Goal: Task Accomplishment & Management: Complete application form

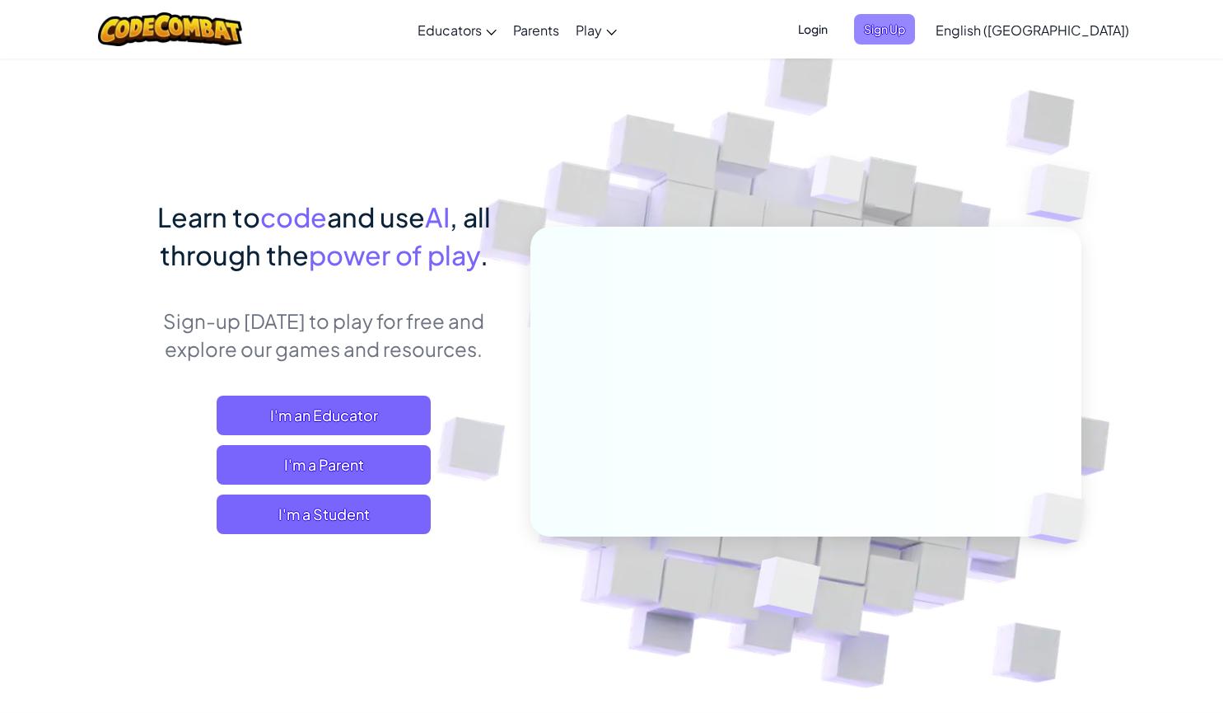
click at [915, 38] on span "Sign Up" at bounding box center [884, 29] width 61 height 30
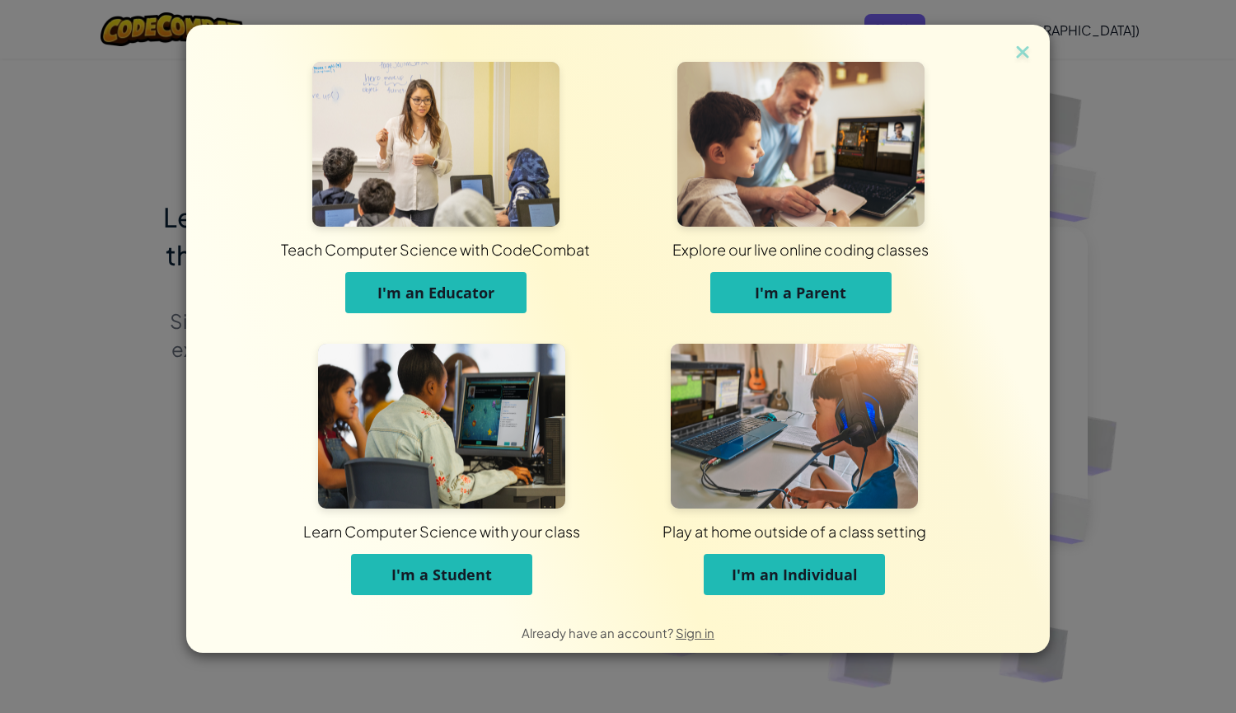
click at [414, 577] on span "I'm a Student" at bounding box center [441, 574] width 101 height 20
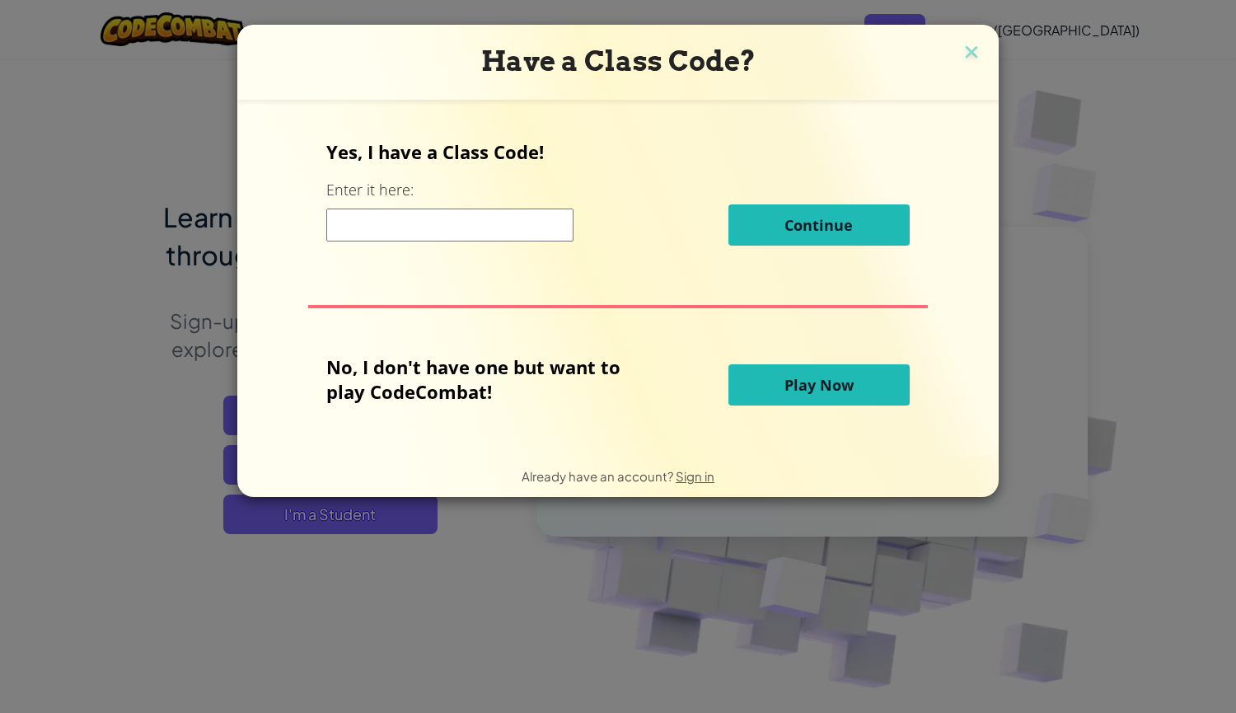
click at [561, 227] on input at bounding box center [449, 224] width 247 height 33
click at [790, 381] on span "Play Now" at bounding box center [818, 385] width 69 height 20
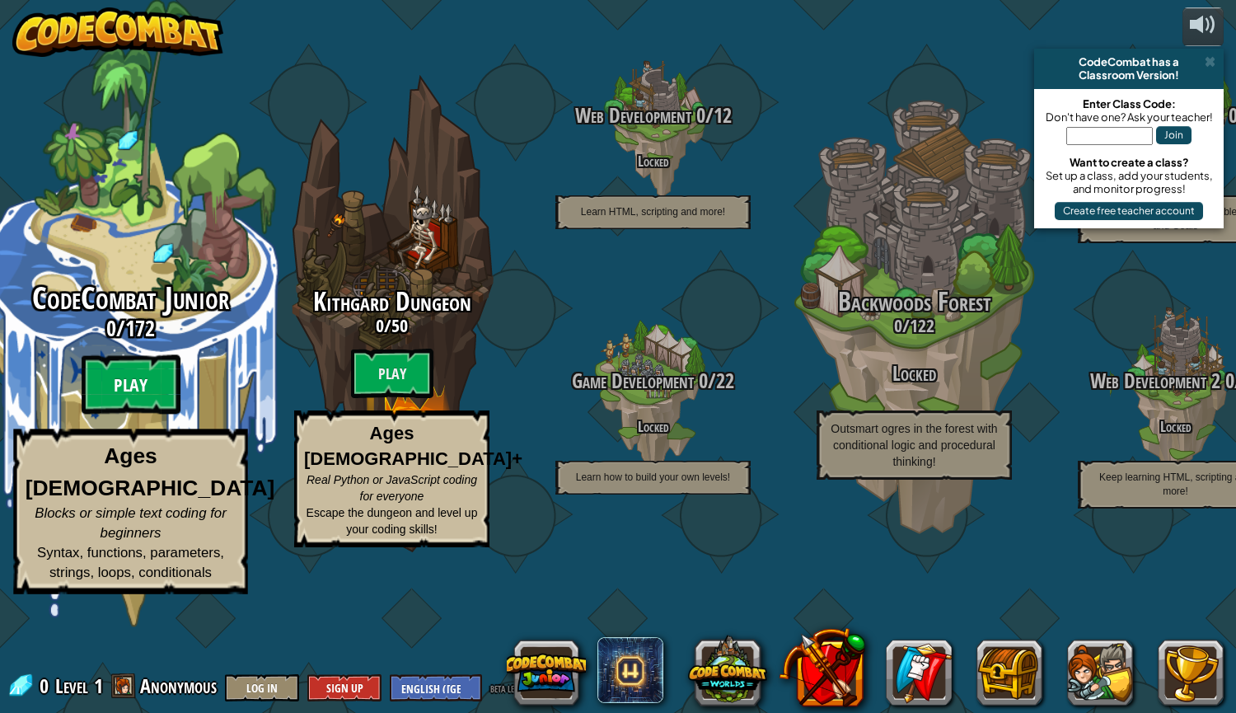
click at [124, 414] on btn "Play" at bounding box center [131, 384] width 99 height 59
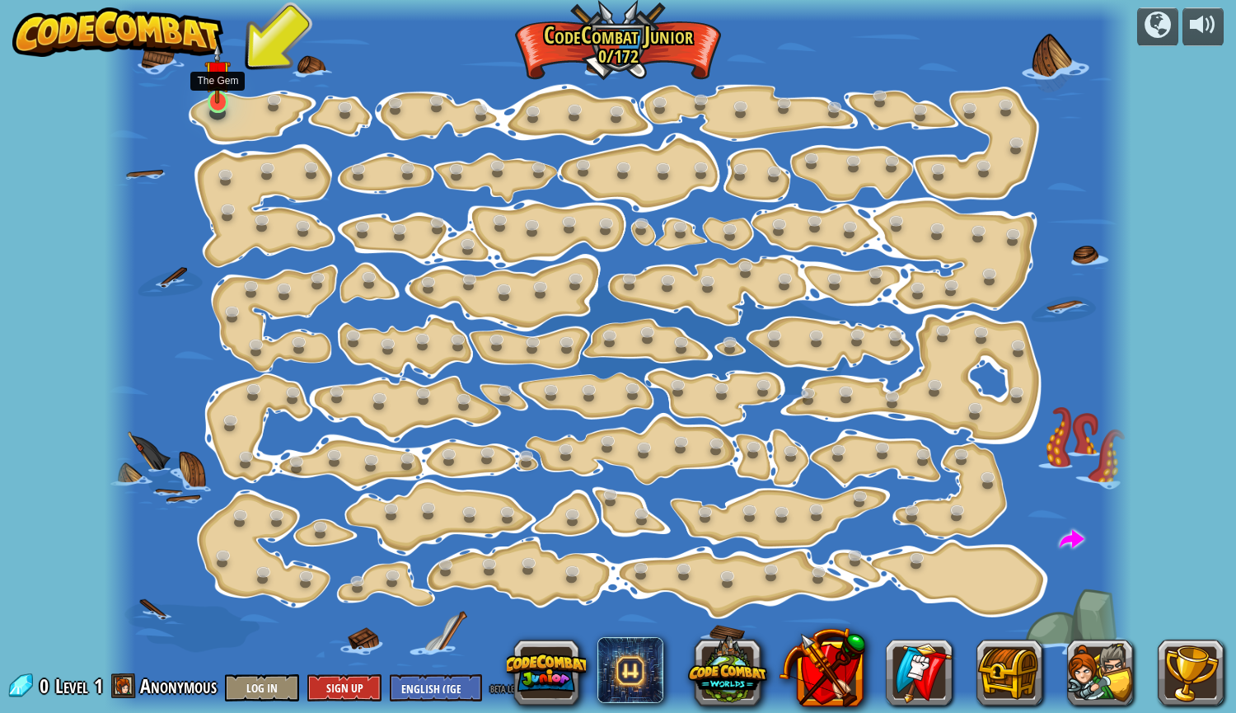
click at [224, 96] on img at bounding box center [217, 73] width 26 height 61
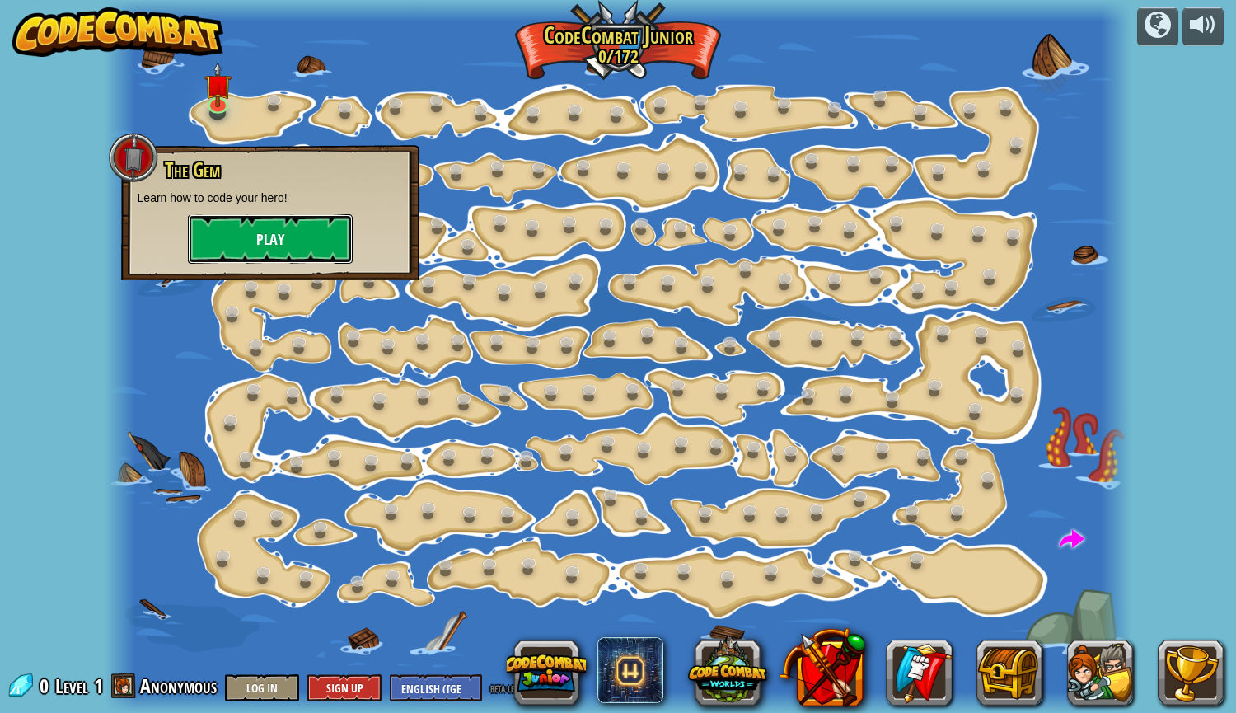
click at [240, 230] on button "Play" at bounding box center [270, 238] width 165 height 49
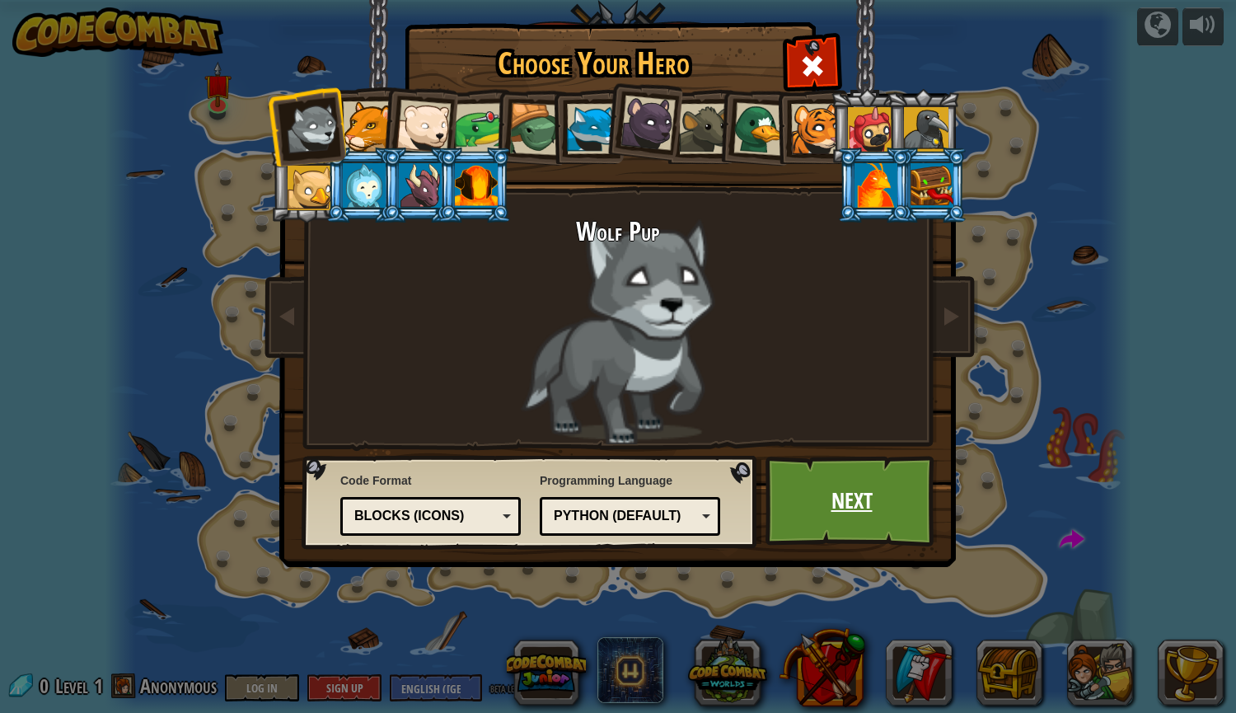
click at [843, 482] on link "Next" at bounding box center [851, 501] width 172 height 91
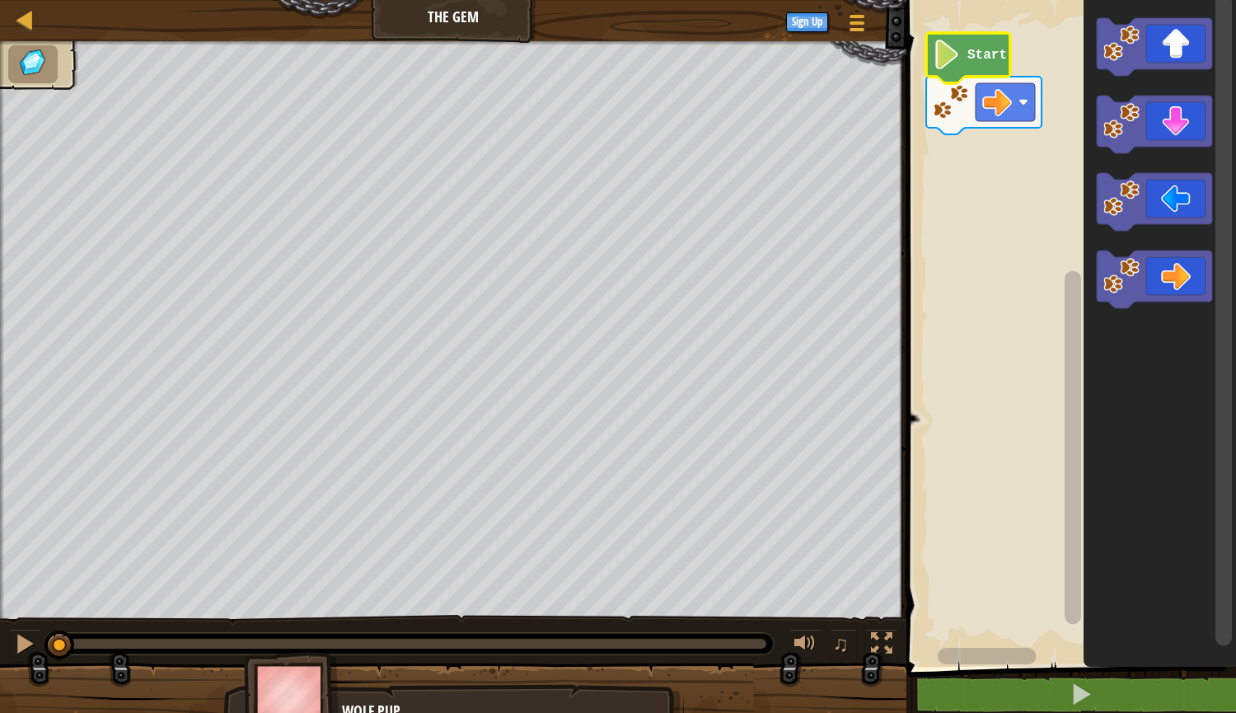
click at [953, 72] on icon "Blockly Workspace" at bounding box center [968, 58] width 84 height 50
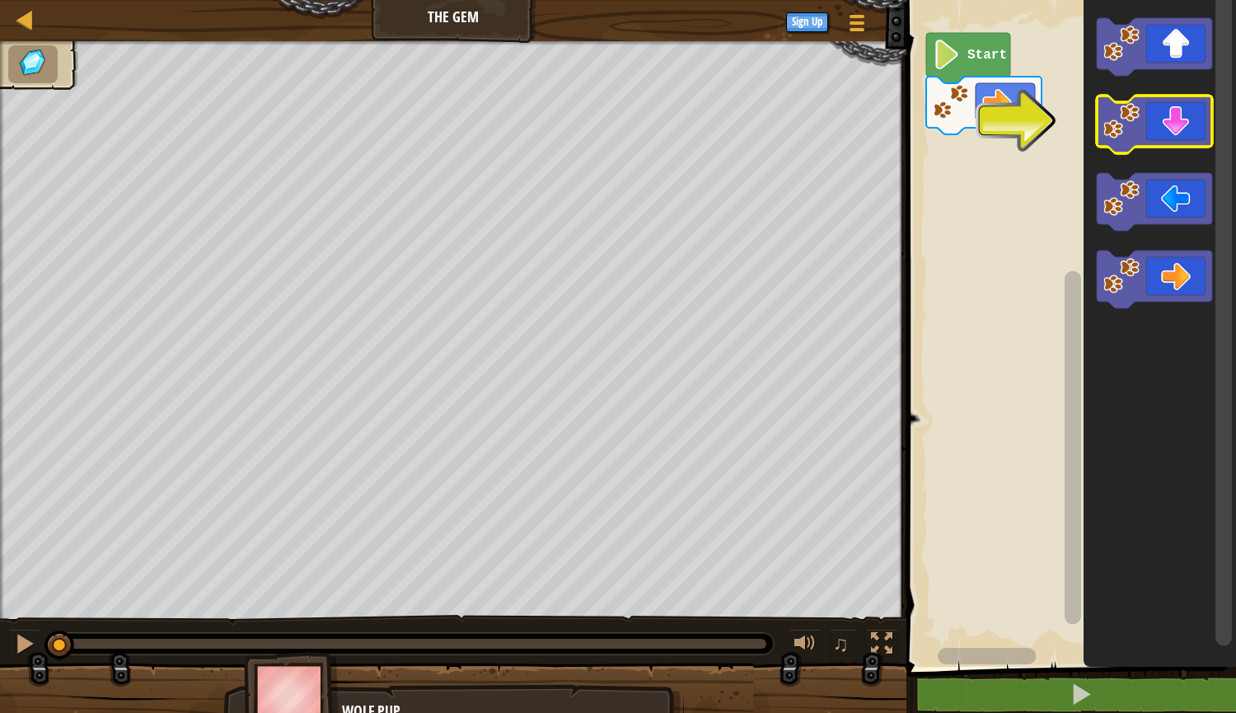
click at [1158, 111] on icon "Blockly Workspace" at bounding box center [1154, 125] width 115 height 58
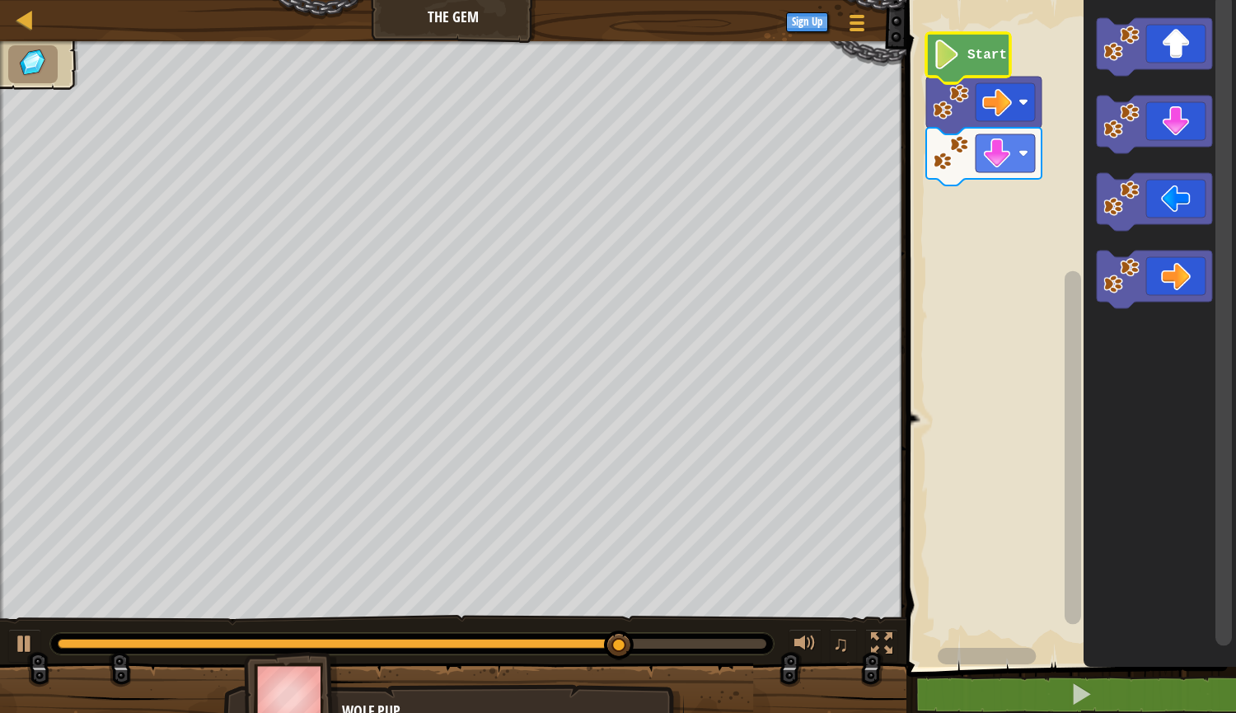
click at [982, 51] on text "Start" at bounding box center [987, 55] width 40 height 15
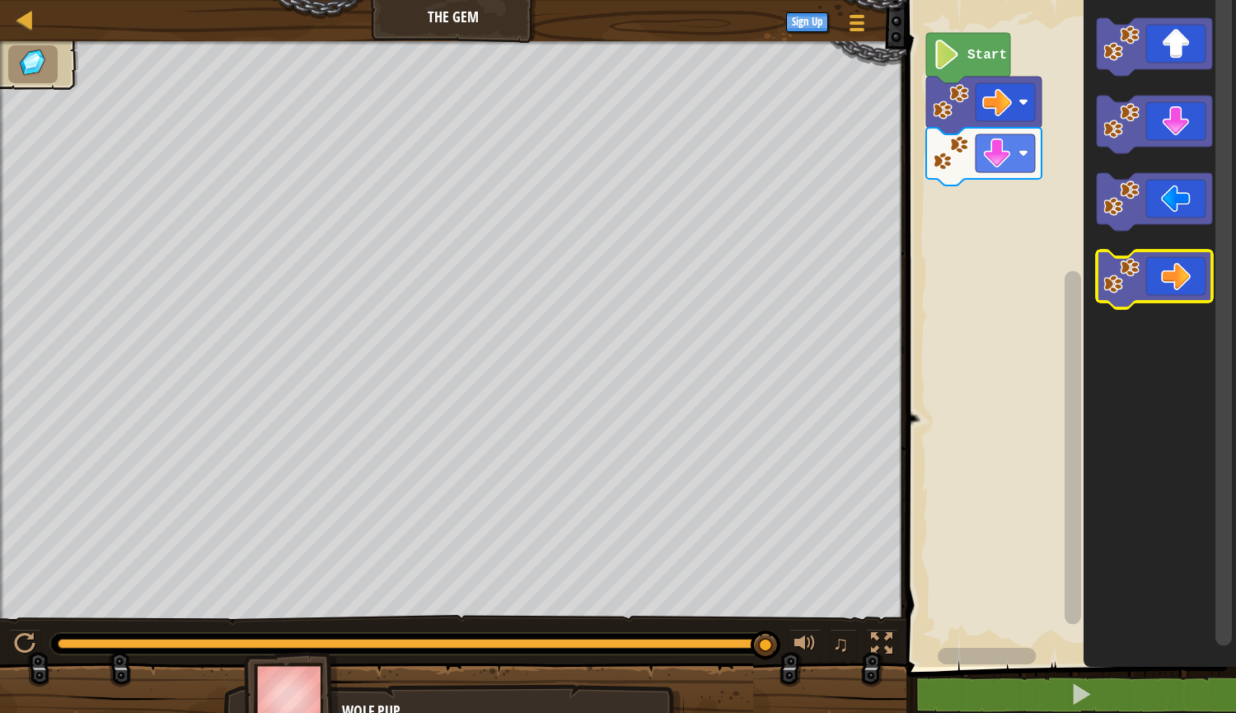
click at [1177, 270] on icon "Blockly Workspace" at bounding box center [1154, 279] width 115 height 58
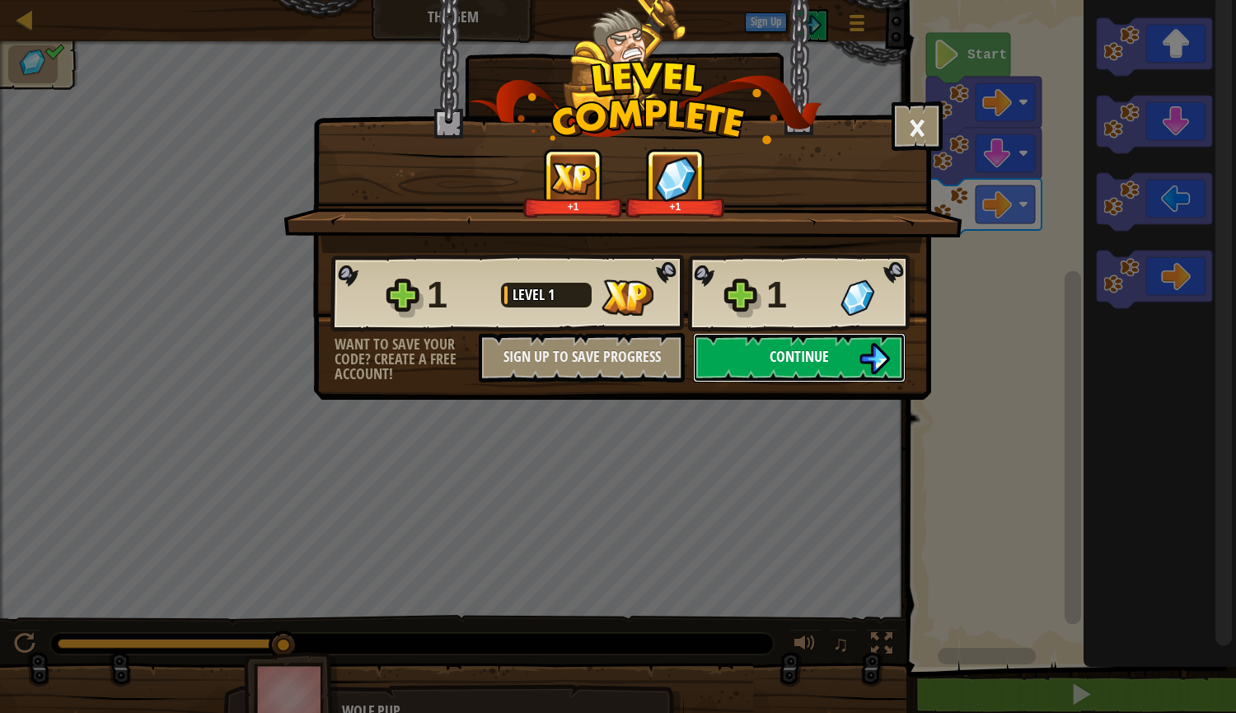
click at [874, 359] on img at bounding box center [873, 358] width 31 height 31
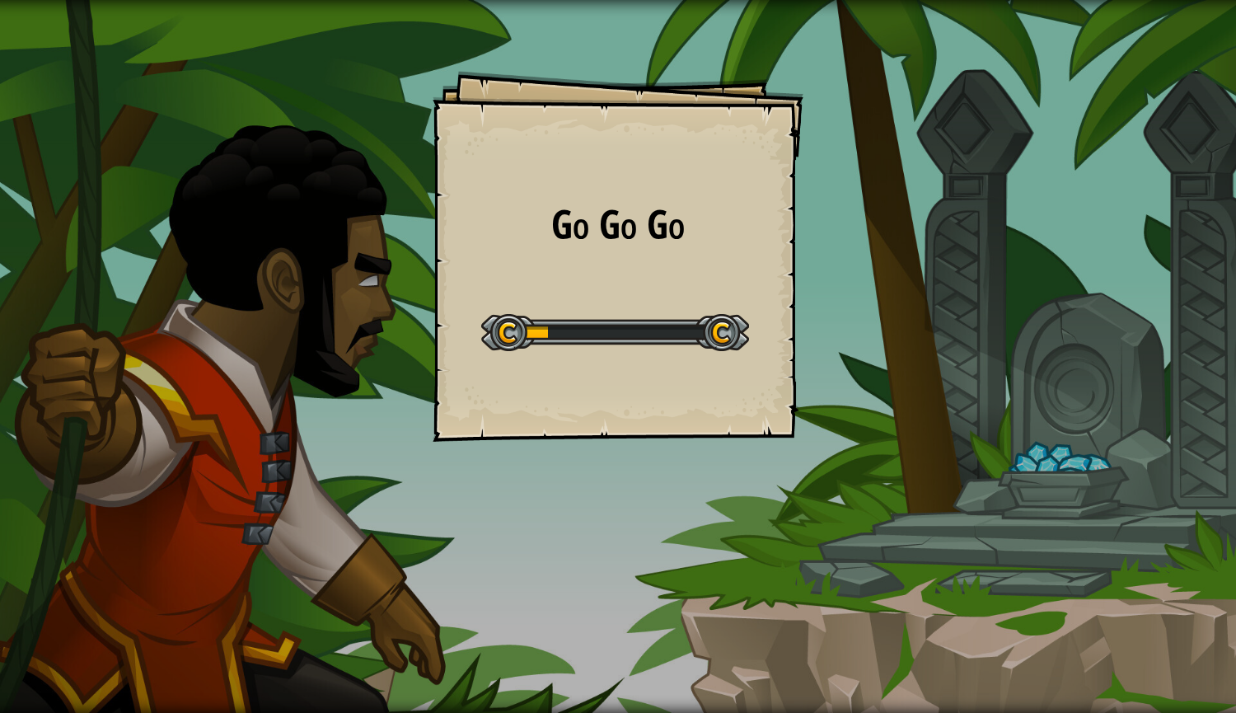
click at [874, 359] on div "Go Go Go Goals Start Level Error loading from server. Try refreshing the page. …" at bounding box center [618, 356] width 1236 height 713
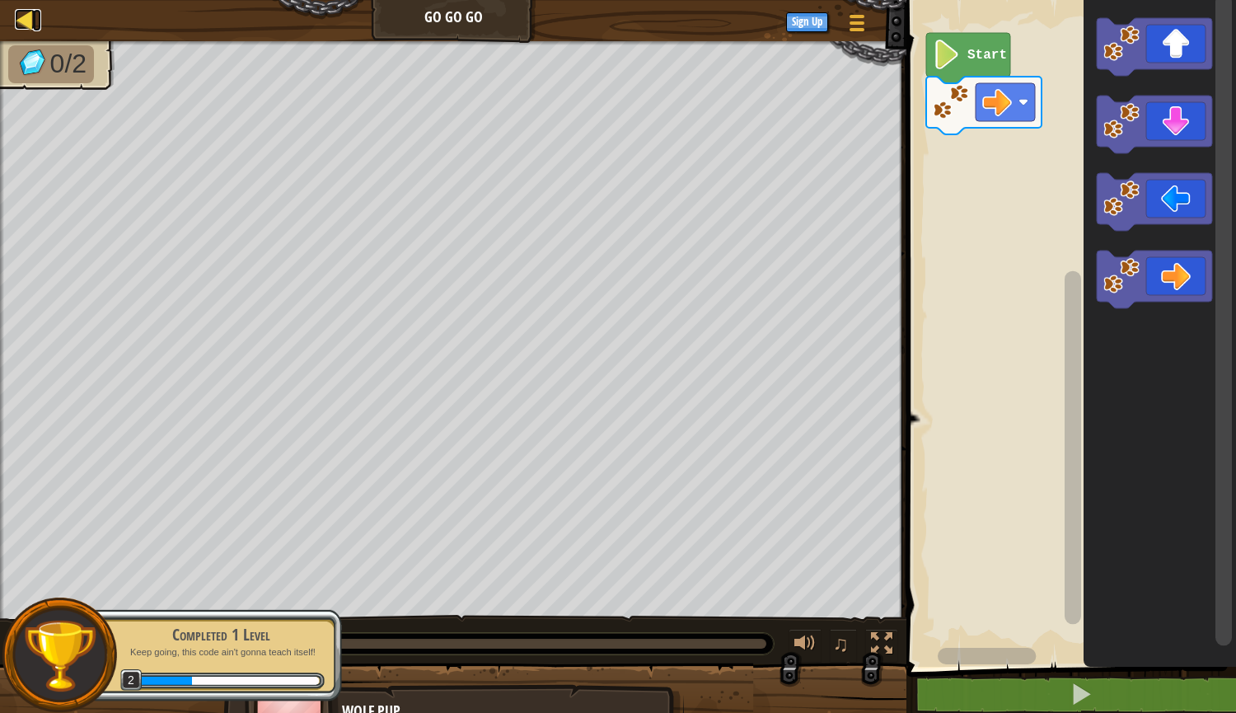
click at [23, 18] on div at bounding box center [25, 19] width 21 height 21
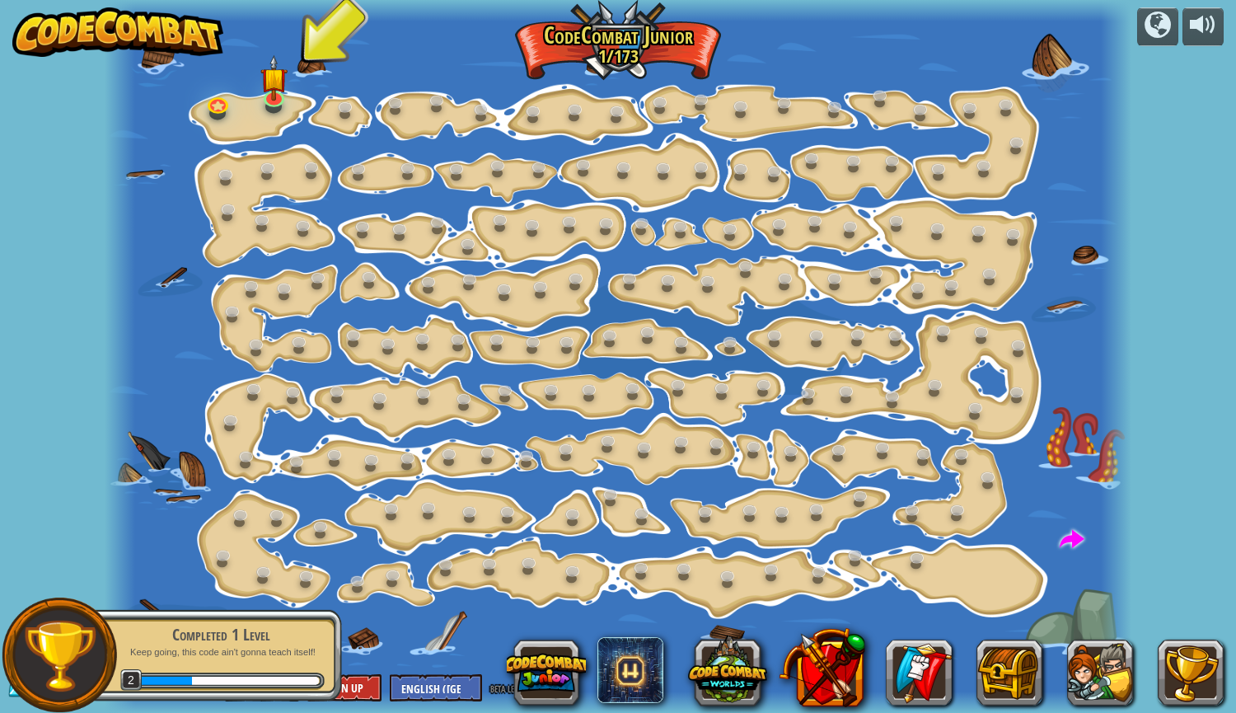
click at [82, 389] on div "powered by Step Change (Locked) Change step arguments. Go Smart (Locked) Now we…" at bounding box center [618, 356] width 1236 height 713
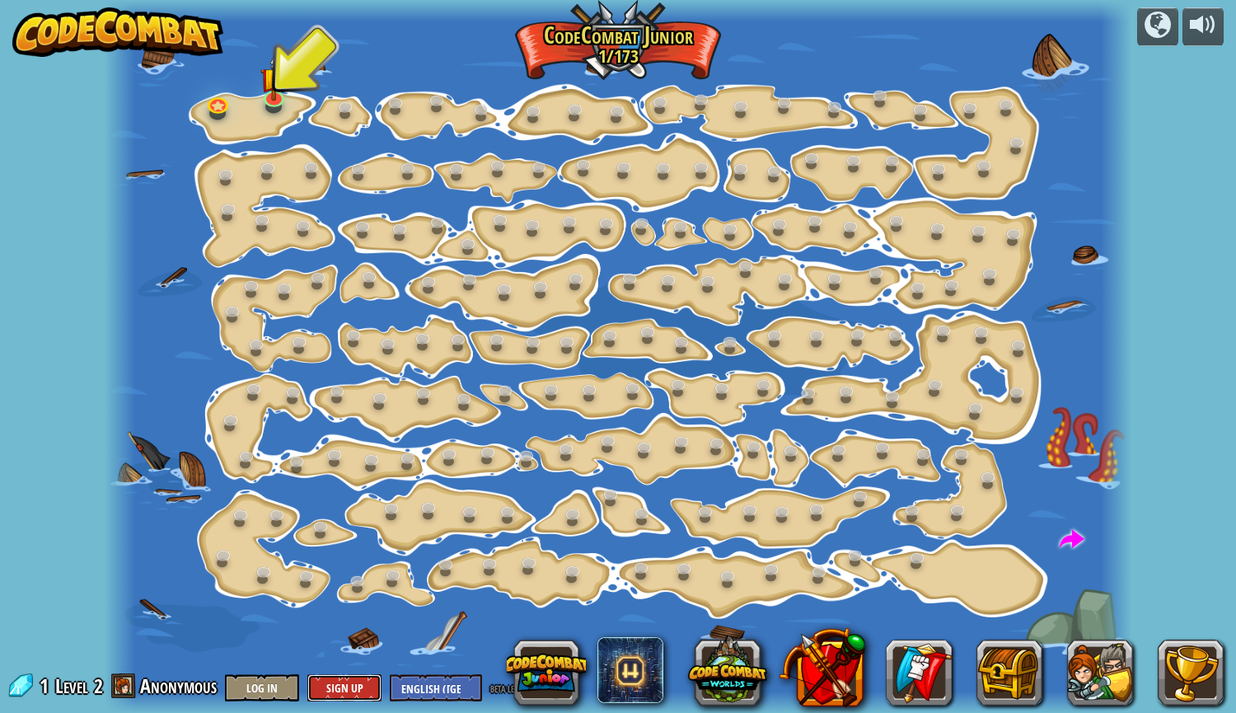
click at [332, 682] on button "Sign Up" at bounding box center [344, 687] width 74 height 27
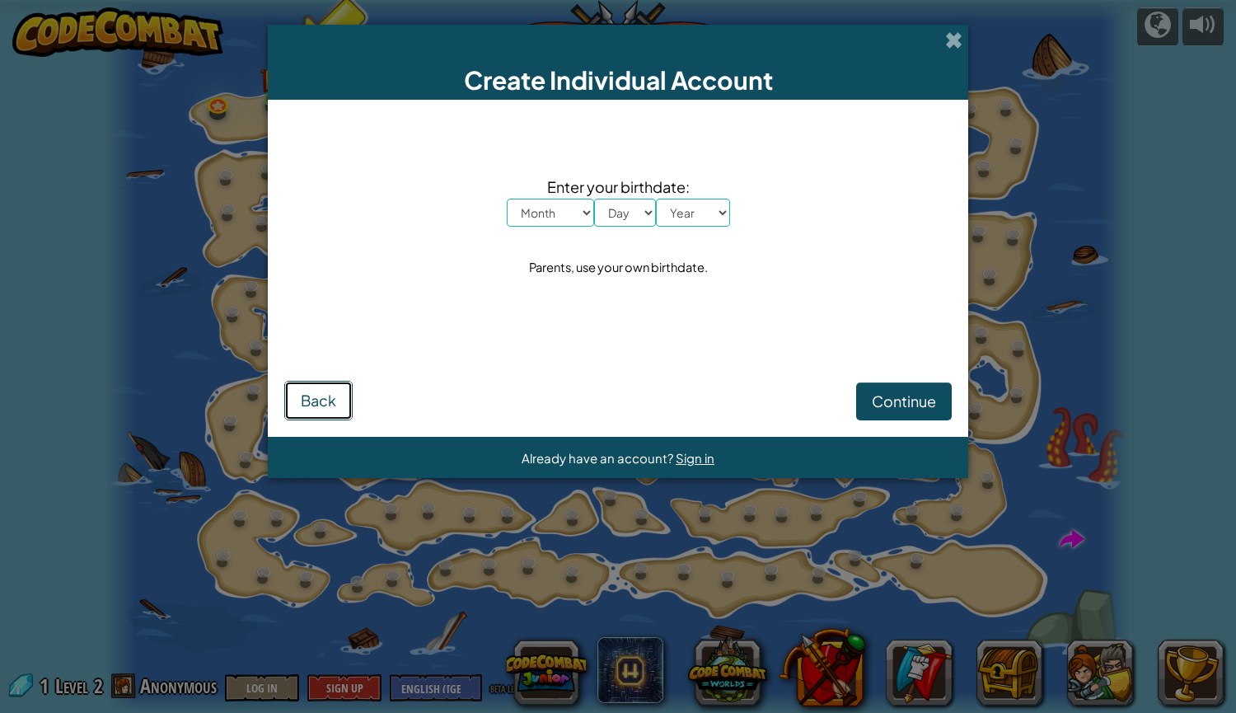
click at [326, 392] on span "Back" at bounding box center [318, 400] width 35 height 19
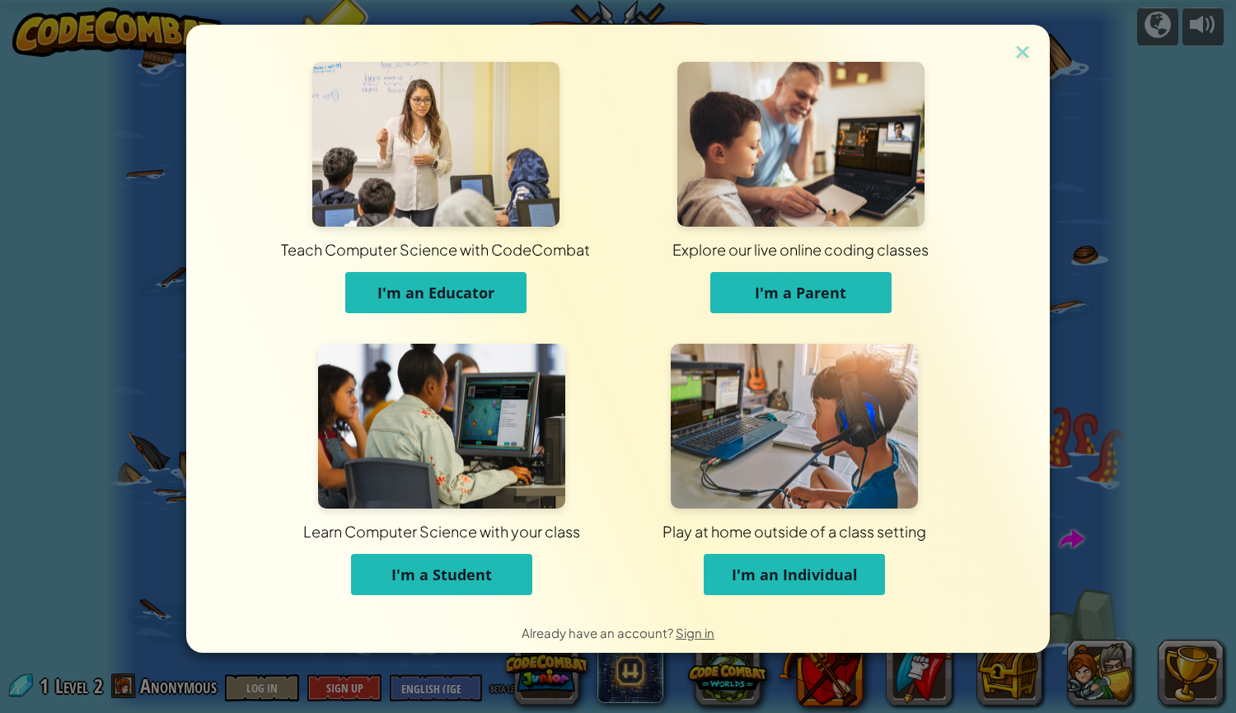
click at [763, 566] on span "I'm an Individual" at bounding box center [795, 574] width 126 height 20
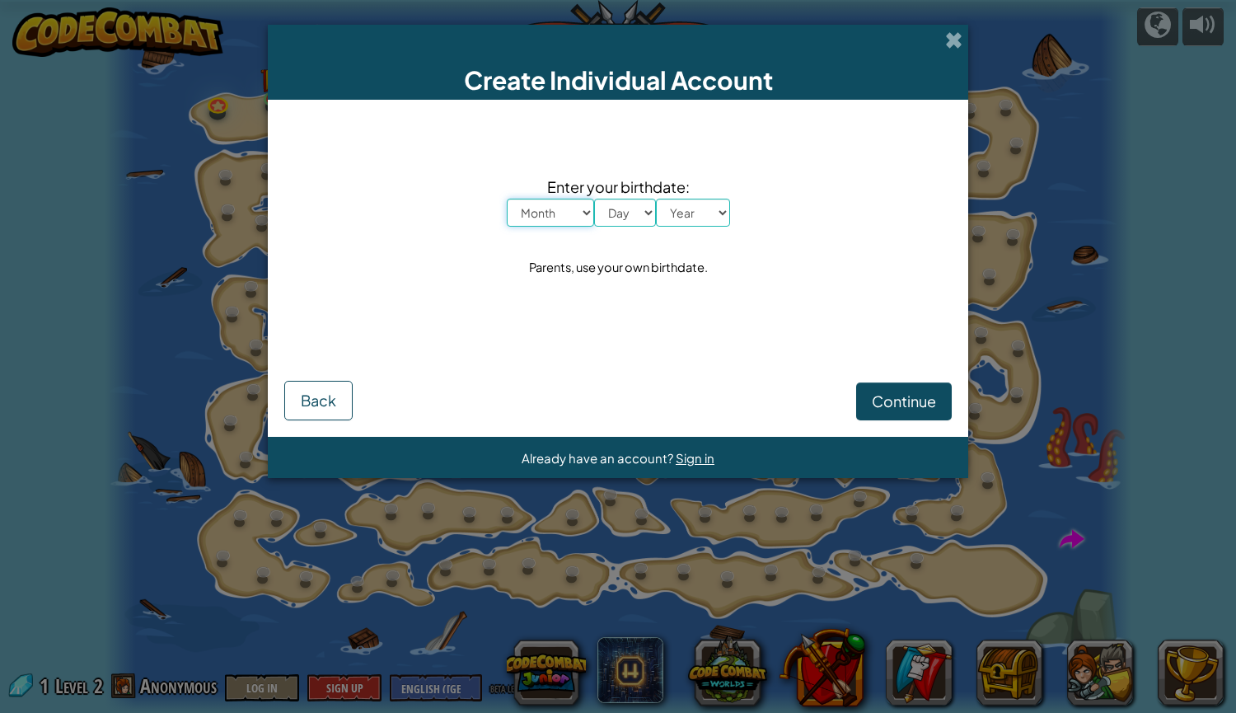
click at [576, 207] on select "Month January February March April May June July August September October Novem…" at bounding box center [550, 213] width 87 height 28
select select "1"
click at [507, 199] on select "Month January February March April May June July August September October Novem…" at bounding box center [550, 213] width 87 height 28
click at [635, 219] on select "Day 1 2 3 4 5 6 7 8 9 10 11 12 13 14 15 16 17 18 19 20 21 22 23 24 25 26 27 28 …" at bounding box center [625, 213] width 62 height 28
select select "1"
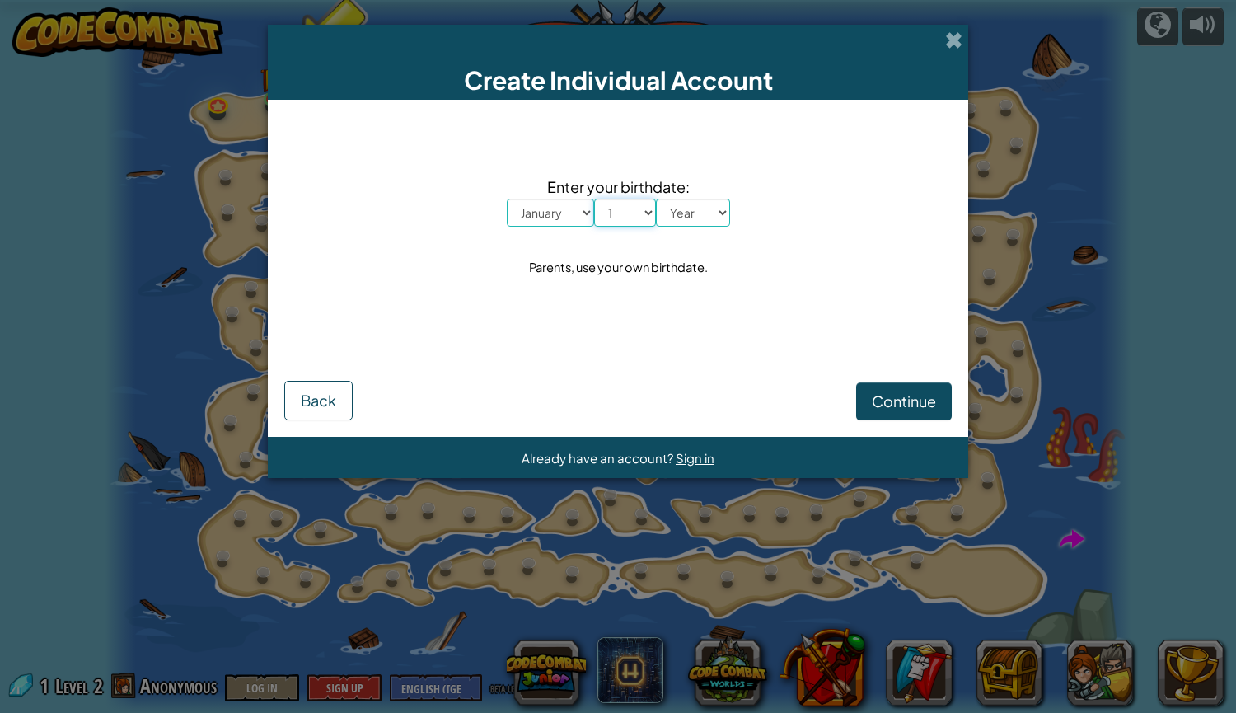
click at [594, 199] on select "Day 1 2 3 4 5 6 7 8 9 10 11 12 13 14 15 16 17 18 19 20 21 22 23 24 25 26 27 28 …" at bounding box center [625, 213] width 62 height 28
click at [698, 217] on select "Year [DATE] 2024 2023 2022 2021 2020 2019 2018 2017 2016 2015 2014 2013 2012 20…" at bounding box center [693, 213] width 74 height 28
select select "1999"
click at [656, 199] on select "Year [DATE] 2024 2023 2022 2021 2020 2019 2018 2017 2016 2015 2014 2013 2012 20…" at bounding box center [693, 213] width 74 height 28
click at [913, 416] on button "Continue" at bounding box center [904, 401] width 96 height 38
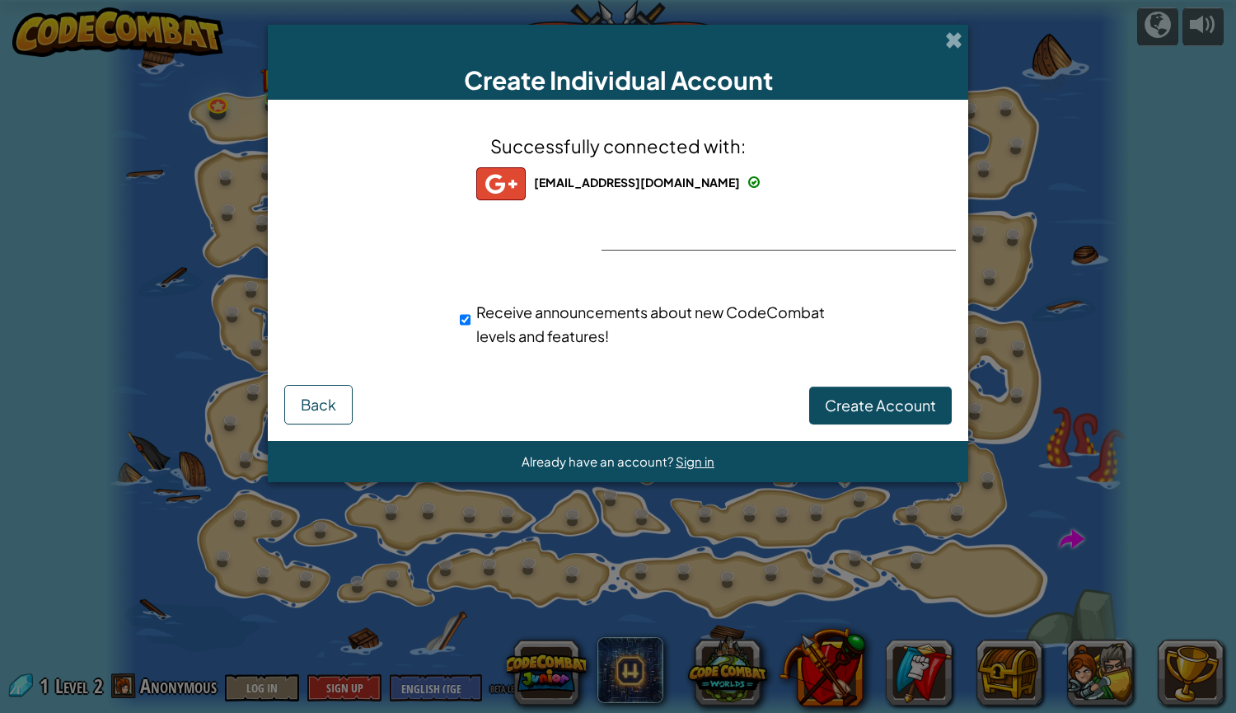
click at [849, 222] on div "Successfully connected with: [EMAIL_ADDRESS][DOMAIN_NAME] [EMAIL_ADDRESS][DOMAI…" at bounding box center [617, 250] width 659 height 269
click at [465, 319] on input "Receive announcements about new CodeCombat levels and features!" at bounding box center [465, 319] width 11 height 33
checkbox input "false"
click at [894, 396] on span "Create Account" at bounding box center [880, 404] width 111 height 19
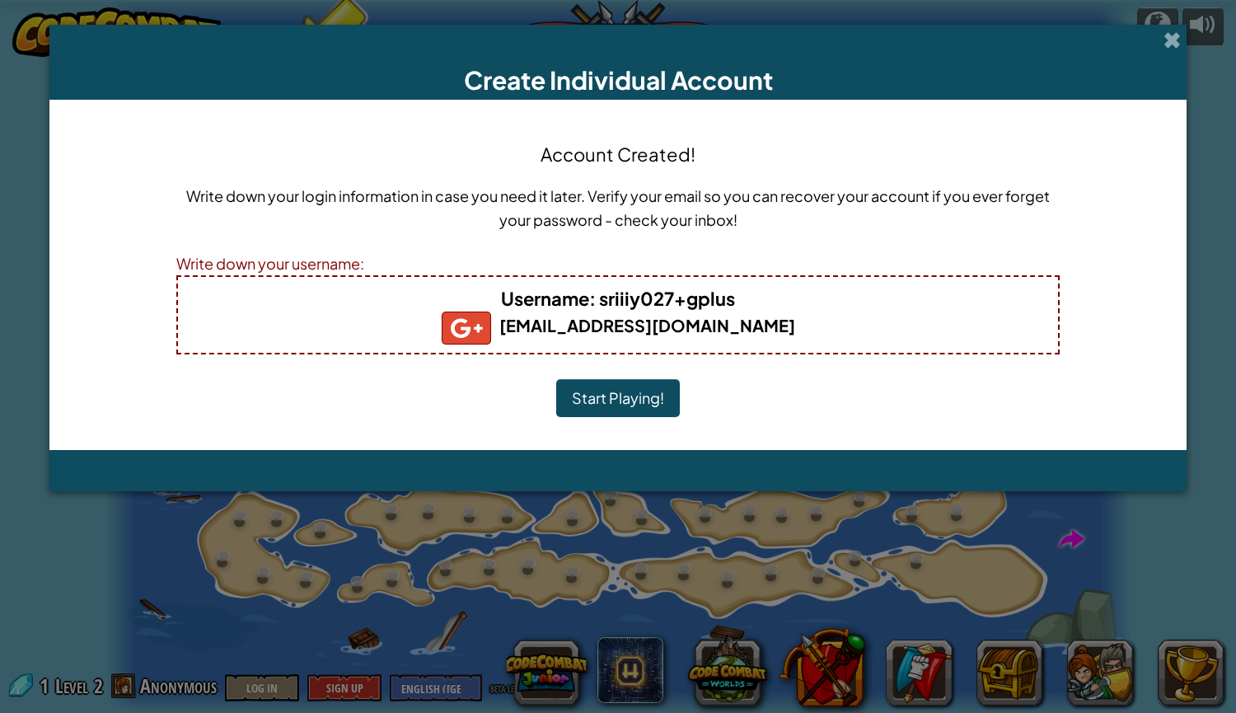
click at [643, 385] on button "Start Playing!" at bounding box center [618, 398] width 124 height 38
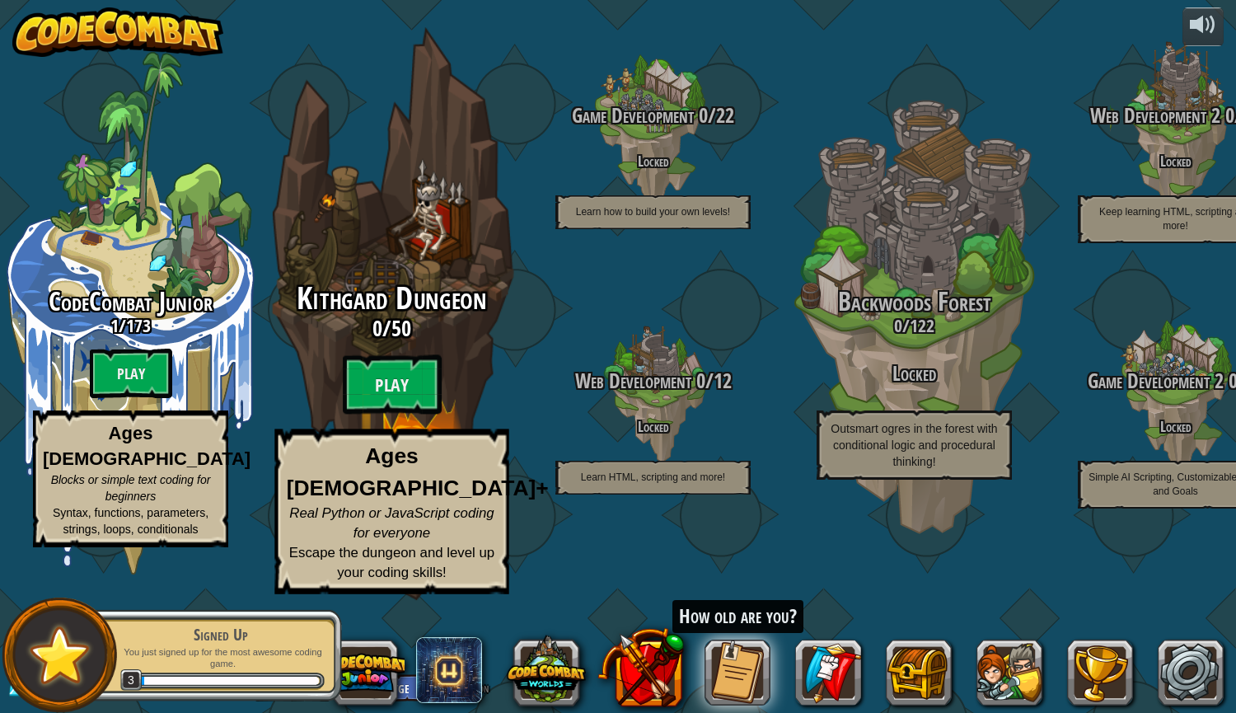
click at [405, 418] on div "Kithgard Dungeon 0 / 50 Play Ages [DEMOGRAPHIC_DATA]+ Real Python or JavaScript…" at bounding box center [391, 438] width 313 height 312
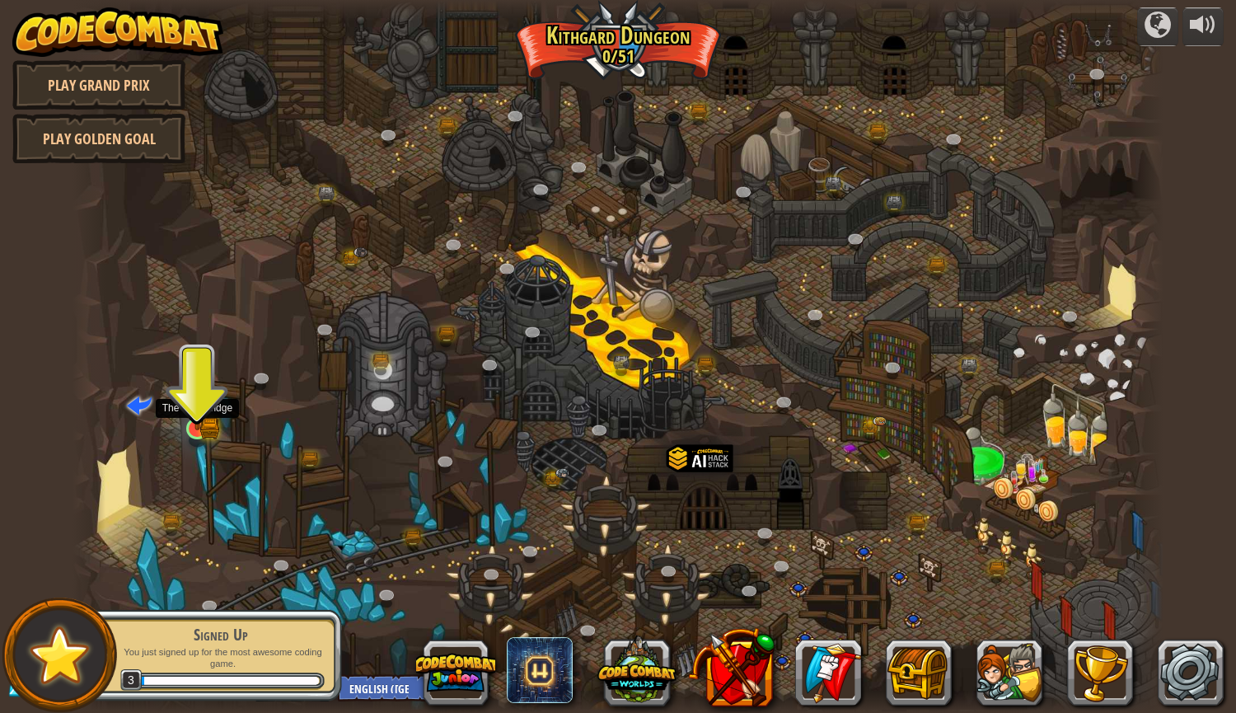
click at [193, 395] on img at bounding box center [197, 398] width 29 height 63
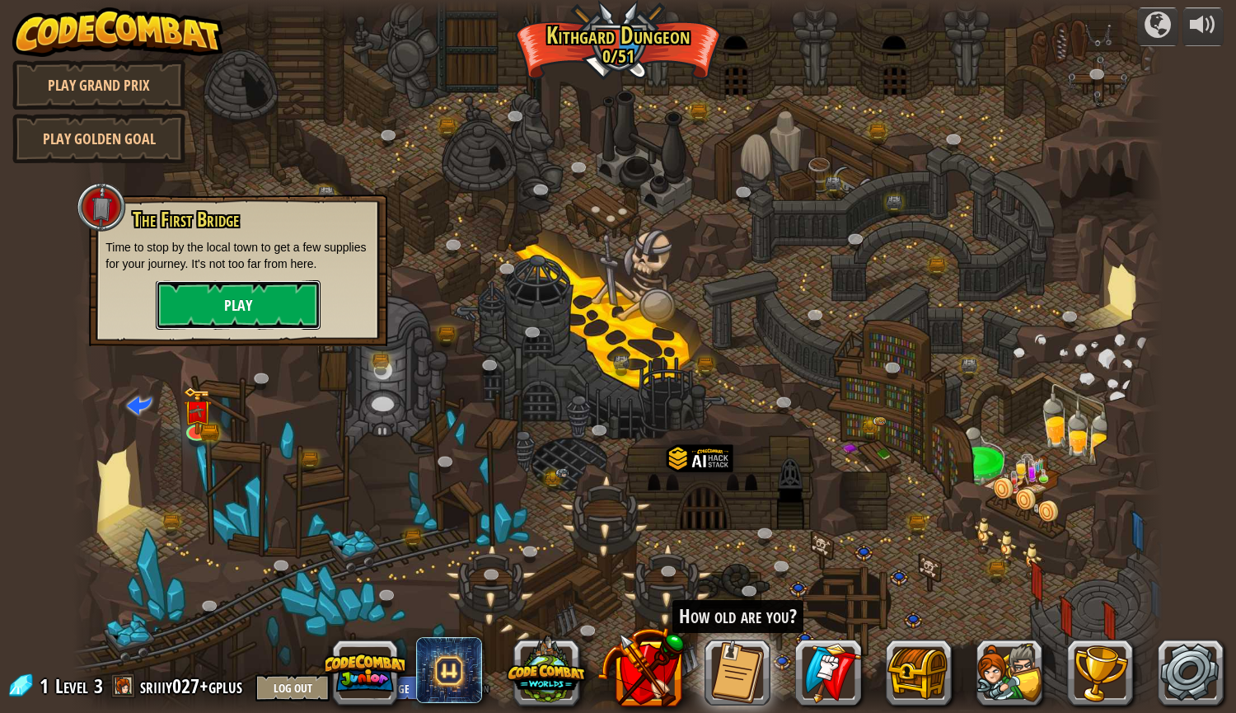
click at [213, 320] on button "Play" at bounding box center [238, 304] width 165 height 49
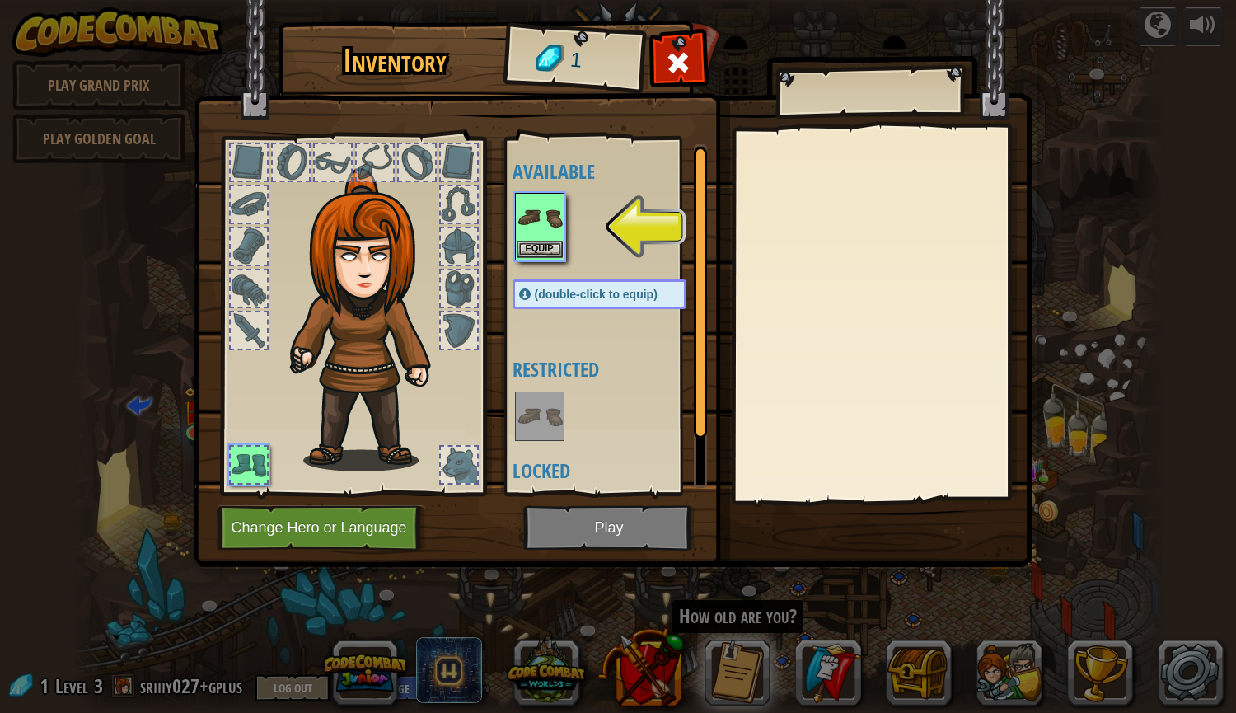
click at [554, 236] on img at bounding box center [540, 217] width 46 height 46
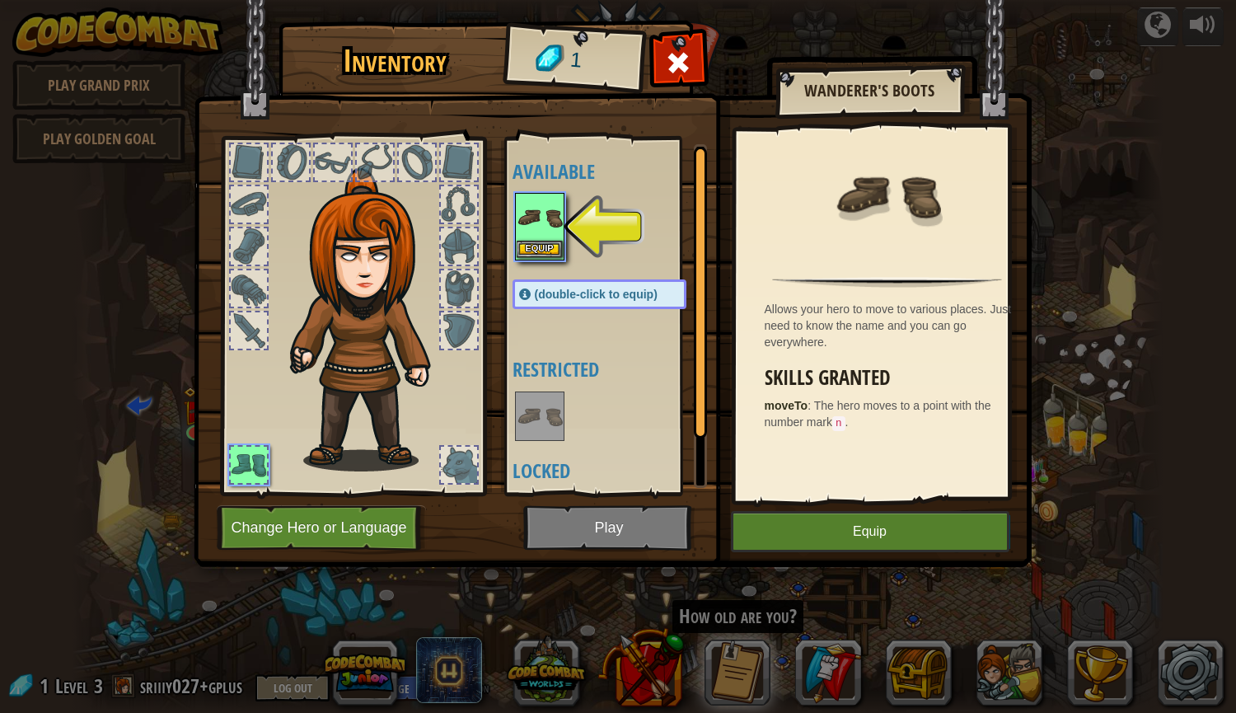
click at [547, 213] on img at bounding box center [540, 217] width 46 height 46
click at [549, 254] on button "Equip" at bounding box center [540, 249] width 46 height 17
click at [549, 254] on div "Available Equip (double-click to equip) Restricted Locked" at bounding box center [615, 316] width 207 height 344
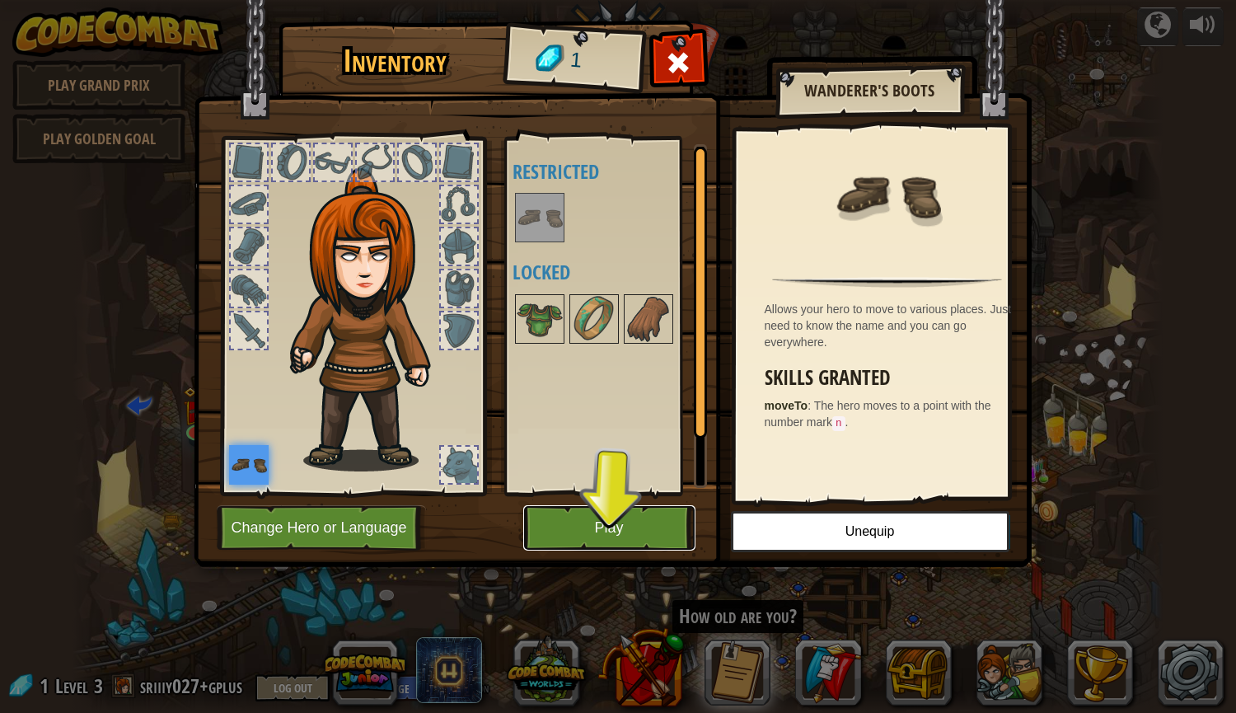
click at [654, 531] on button "Play" at bounding box center [609, 527] width 172 height 45
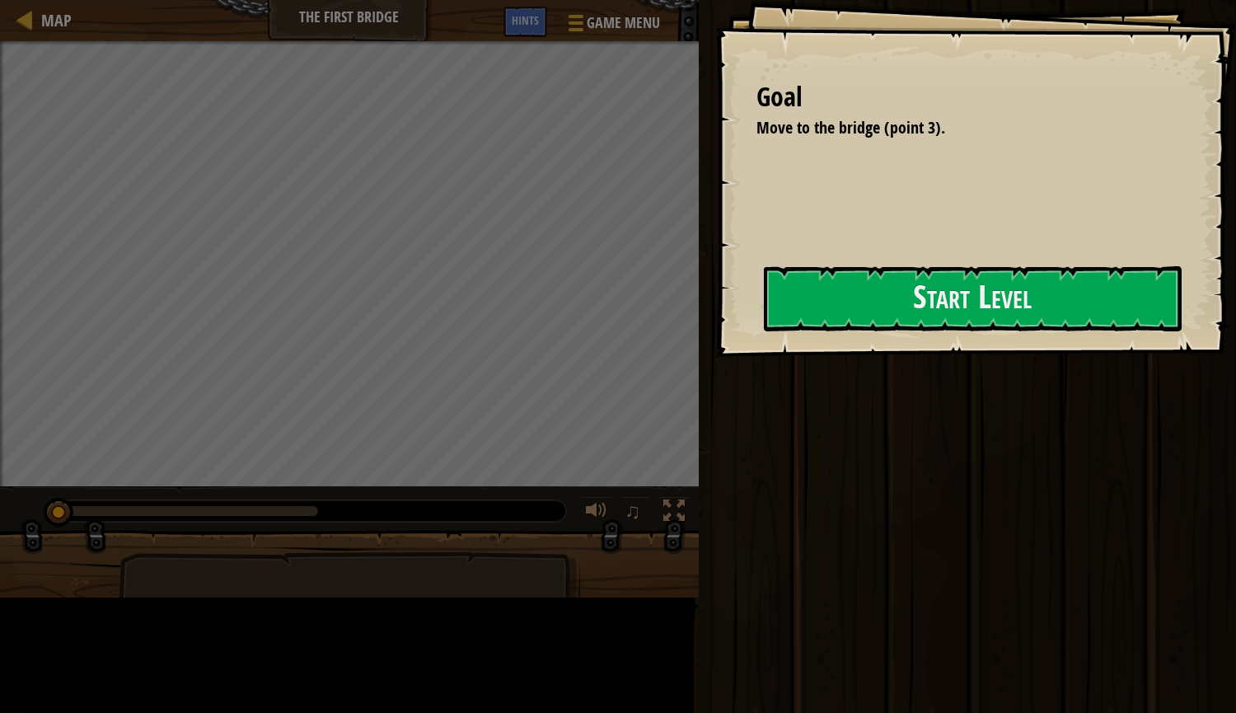
click at [654, 531] on div "Goal Move to the bridge (point 3). Start Level Error loading from server. Try r…" at bounding box center [618, 356] width 1236 height 713
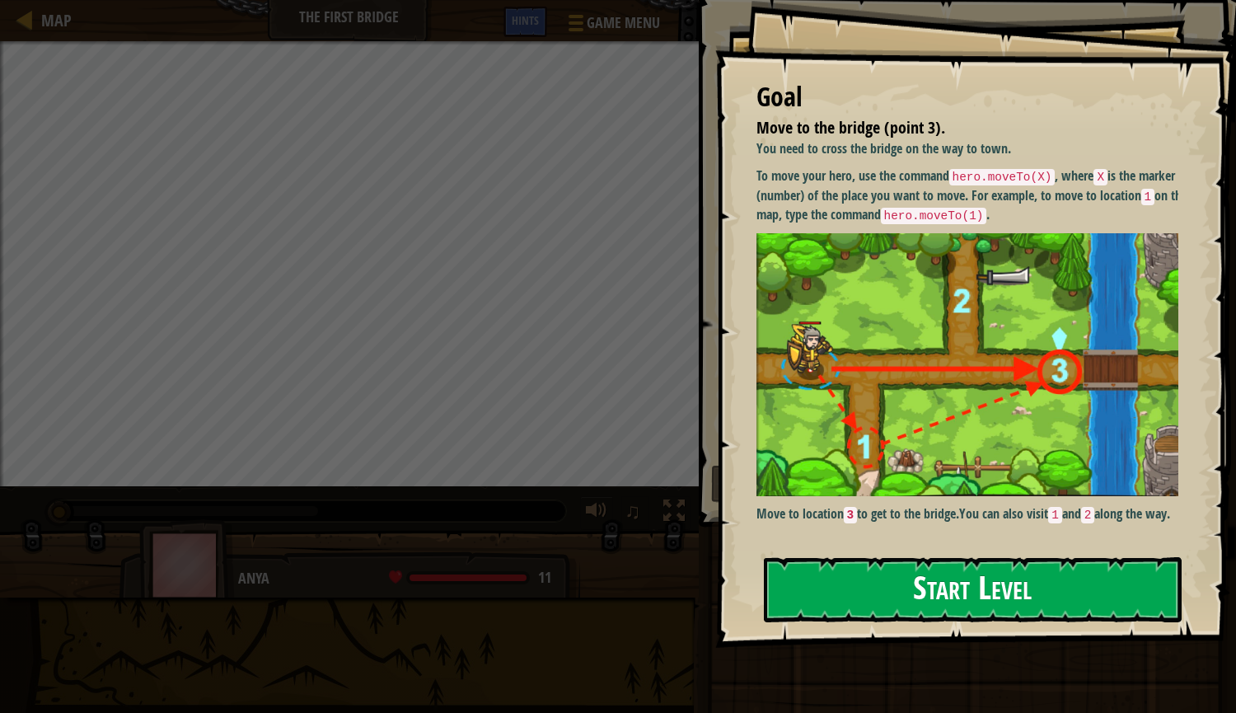
click at [877, 593] on button "Start Level" at bounding box center [973, 589] width 419 height 65
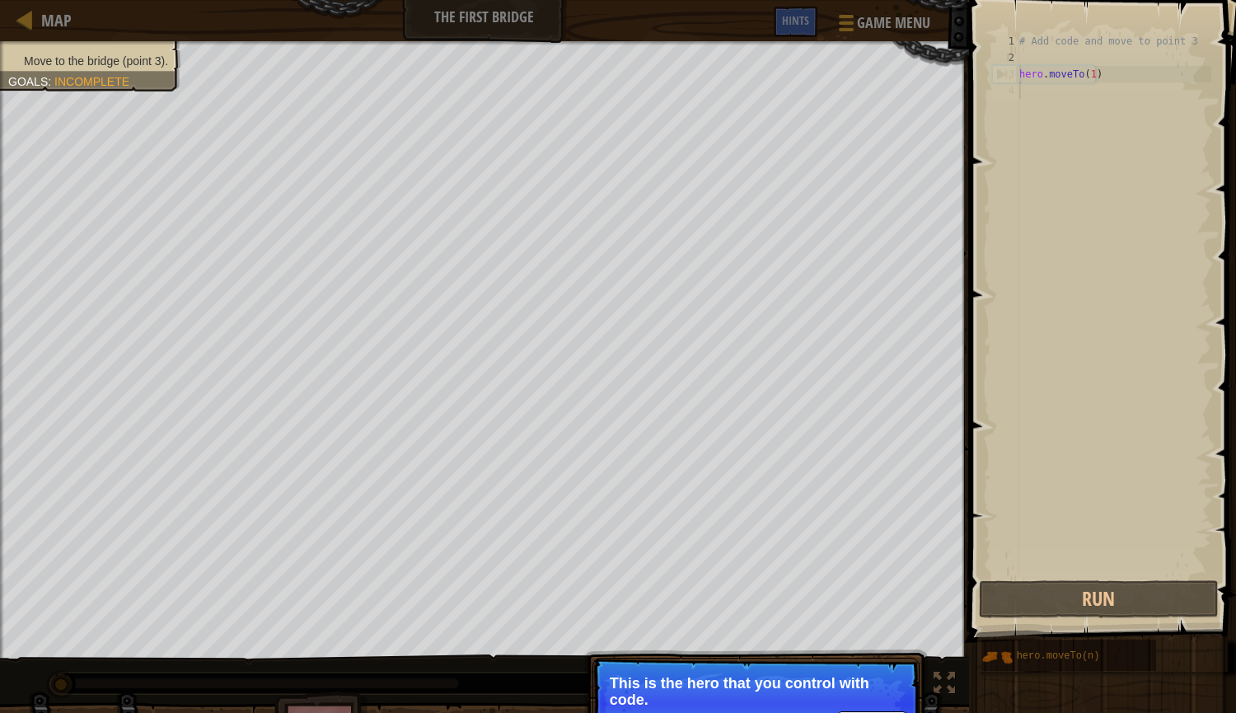
click at [744, 694] on p "This is the hero that you control with code." at bounding box center [756, 691] width 292 height 33
click at [813, 687] on p "Get to the bridge by going to point 3 on the map." at bounding box center [756, 692] width 292 height 35
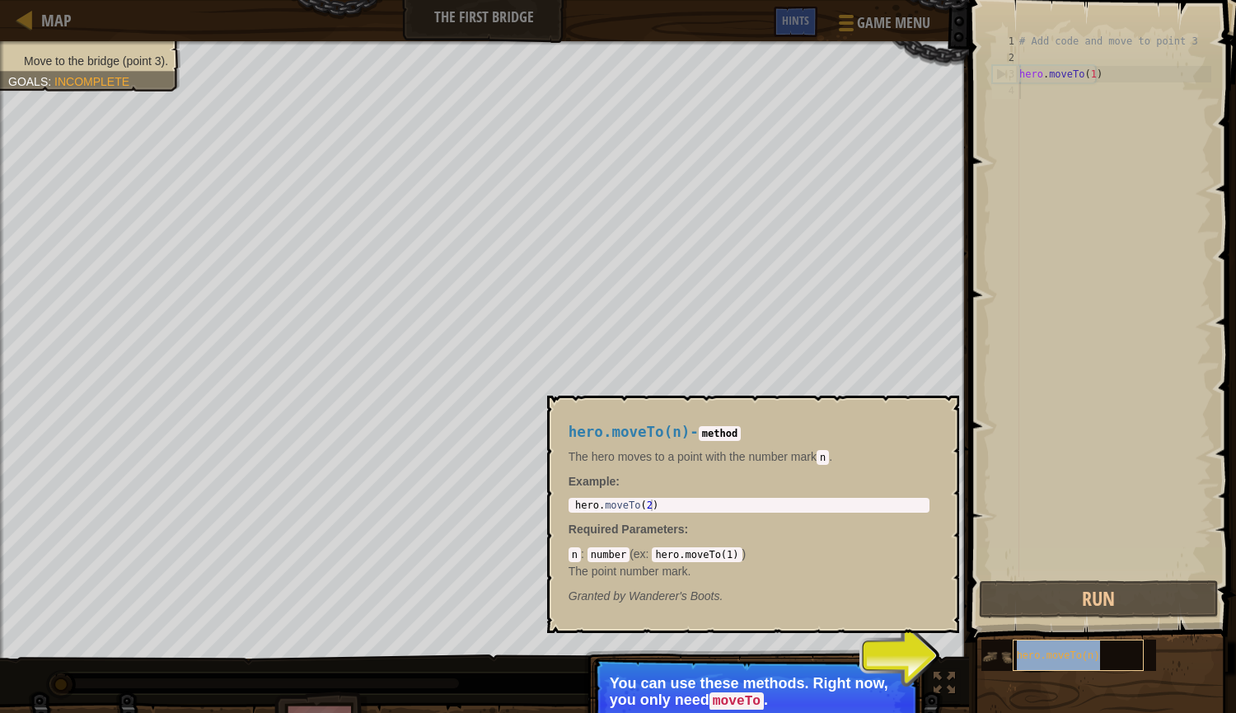
click at [1058, 657] on span "hero.moveTo(n)" at bounding box center [1058, 656] width 83 height 12
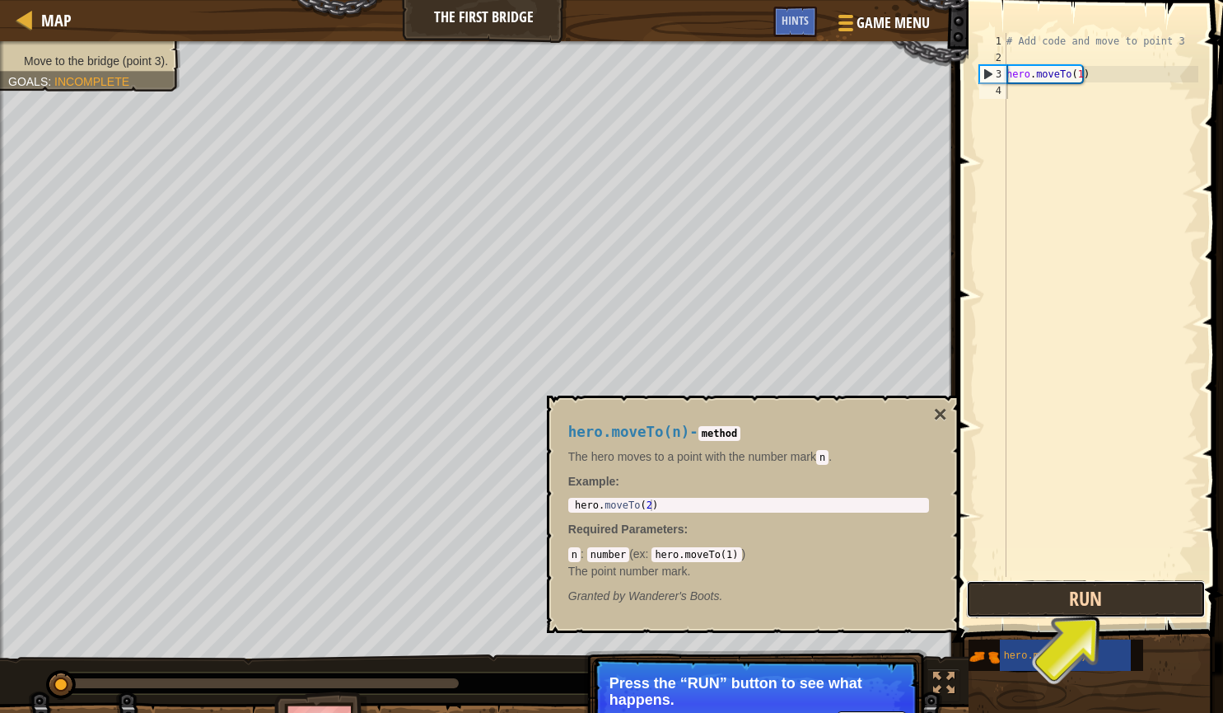
click at [1111, 582] on button "Run" at bounding box center [1086, 599] width 240 height 38
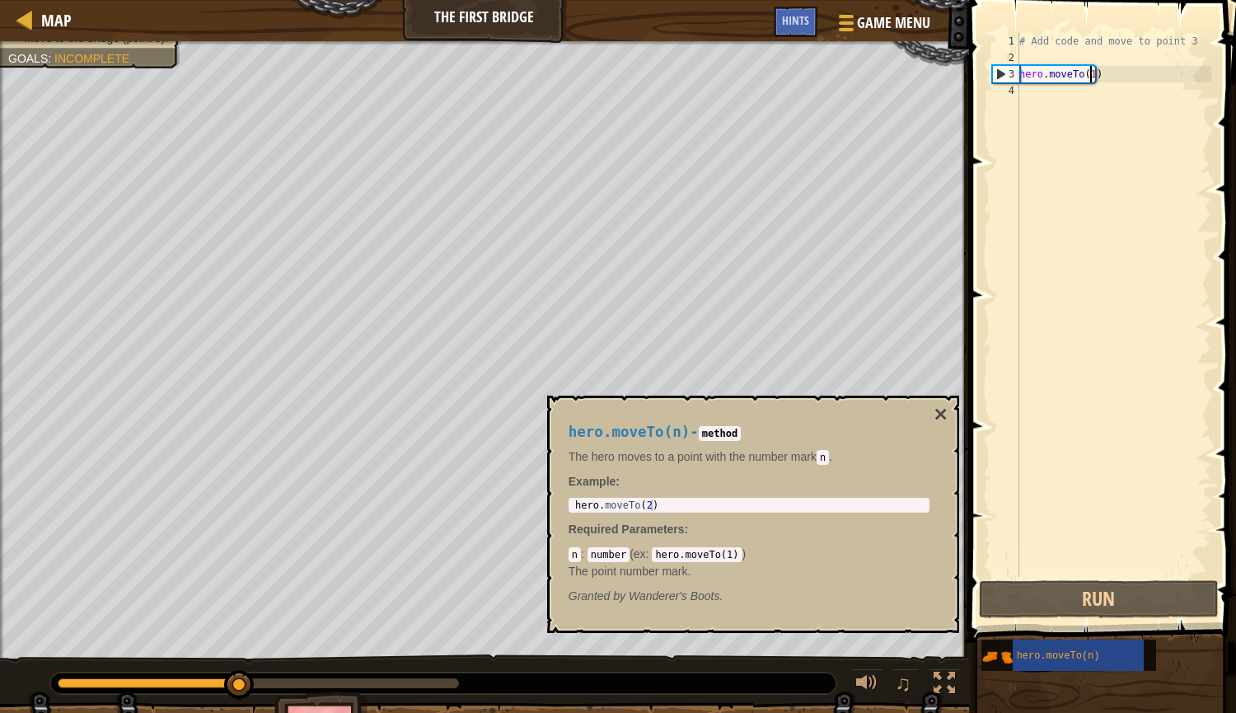
click at [1088, 77] on div "# Add code and move to point 3 hero . moveTo ( 1 )" at bounding box center [1113, 321] width 195 height 577
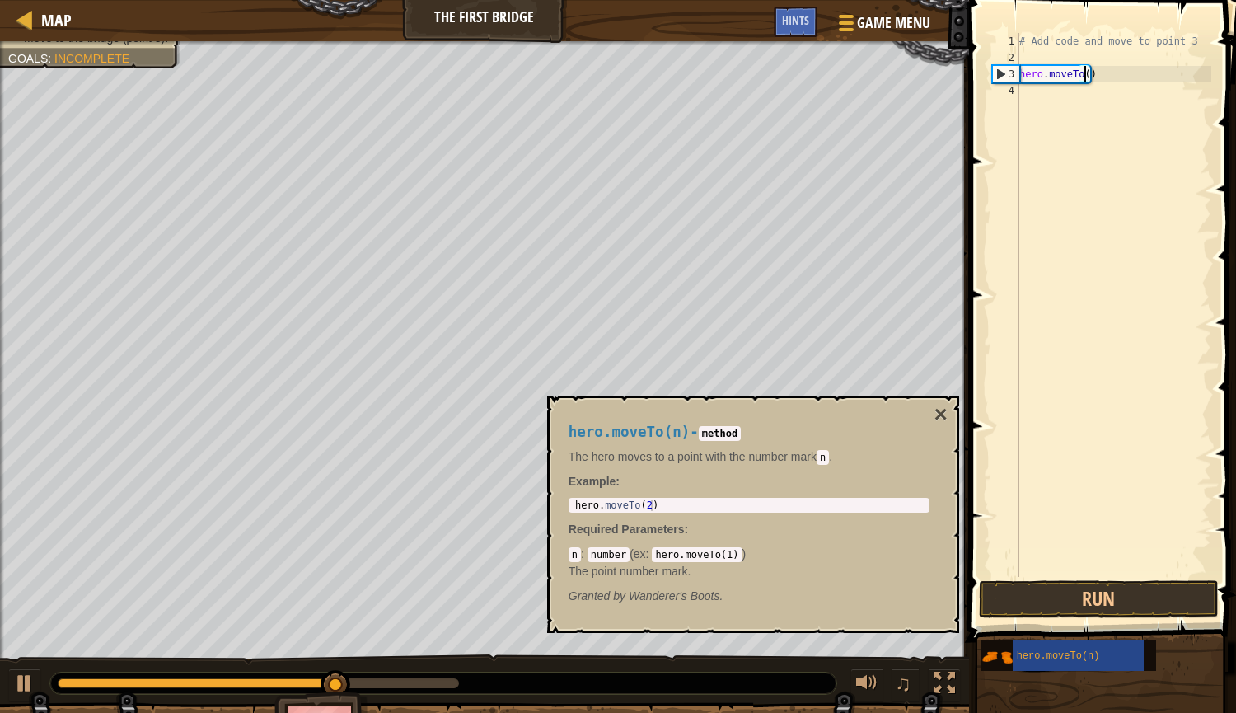
scroll to position [7, 5]
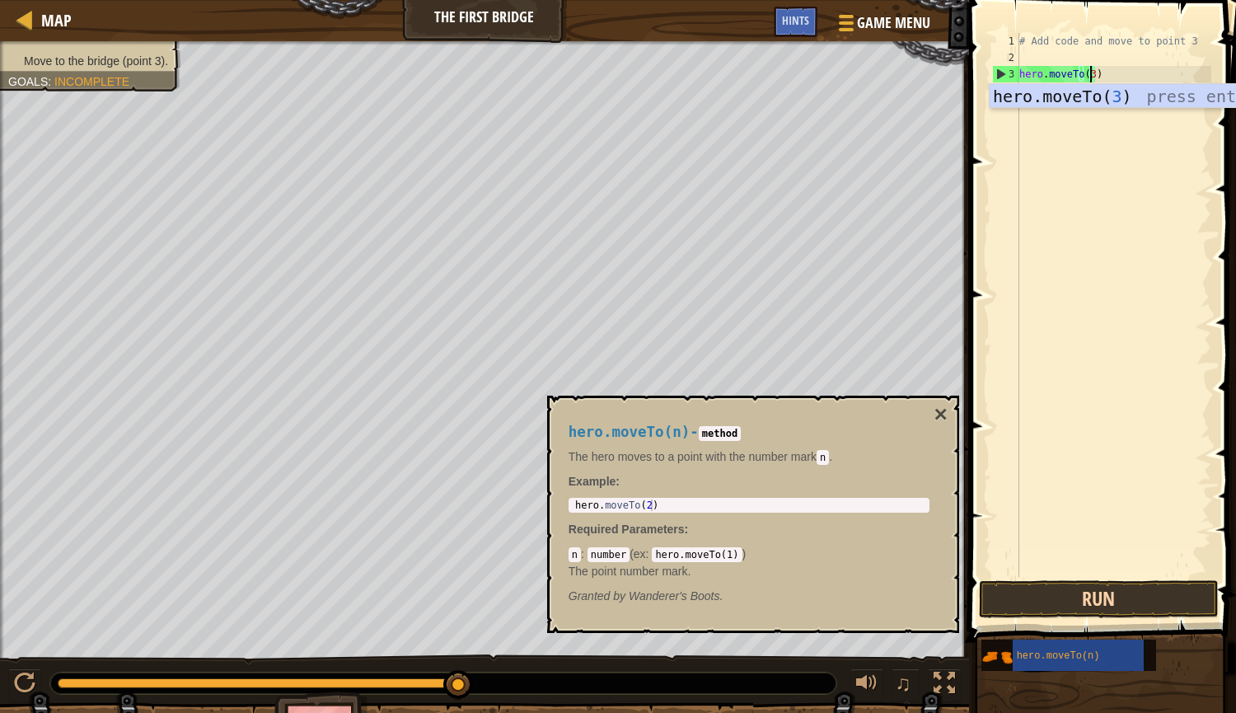
type textarea "hero.moveTo(3)"
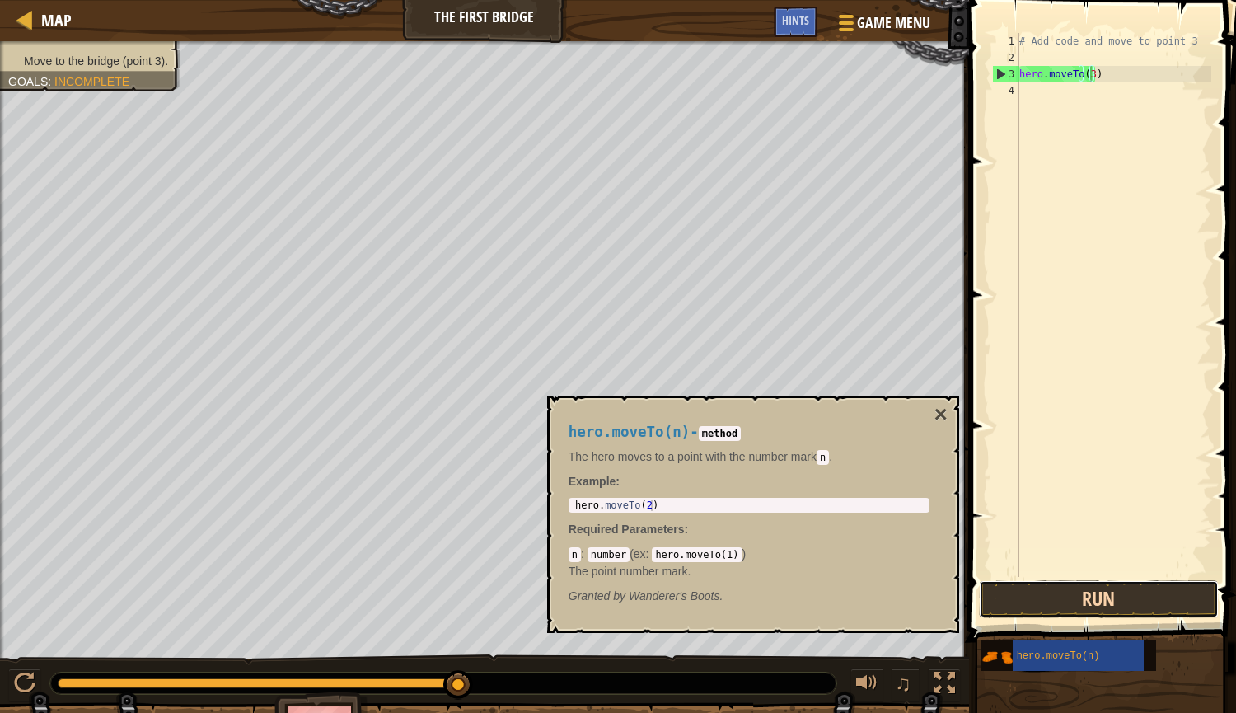
click at [1090, 600] on button "Run" at bounding box center [1099, 599] width 240 height 38
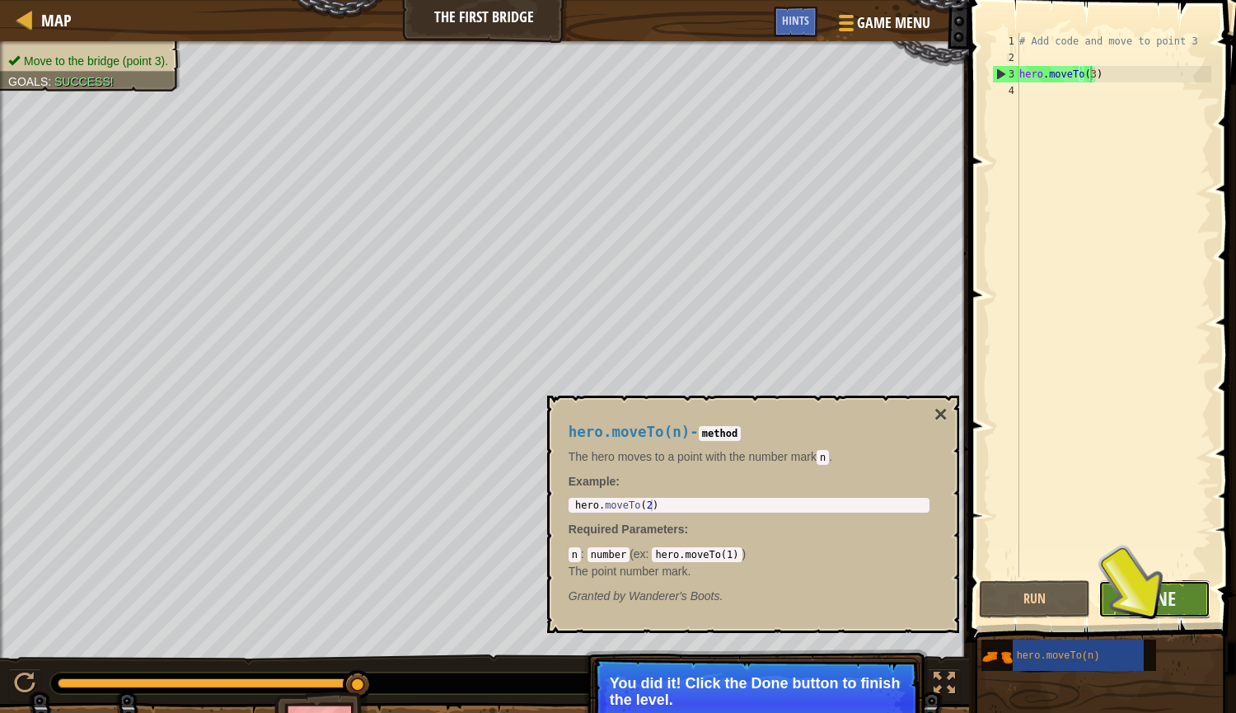
click at [1131, 590] on button "Done" at bounding box center [1154, 599] width 112 height 38
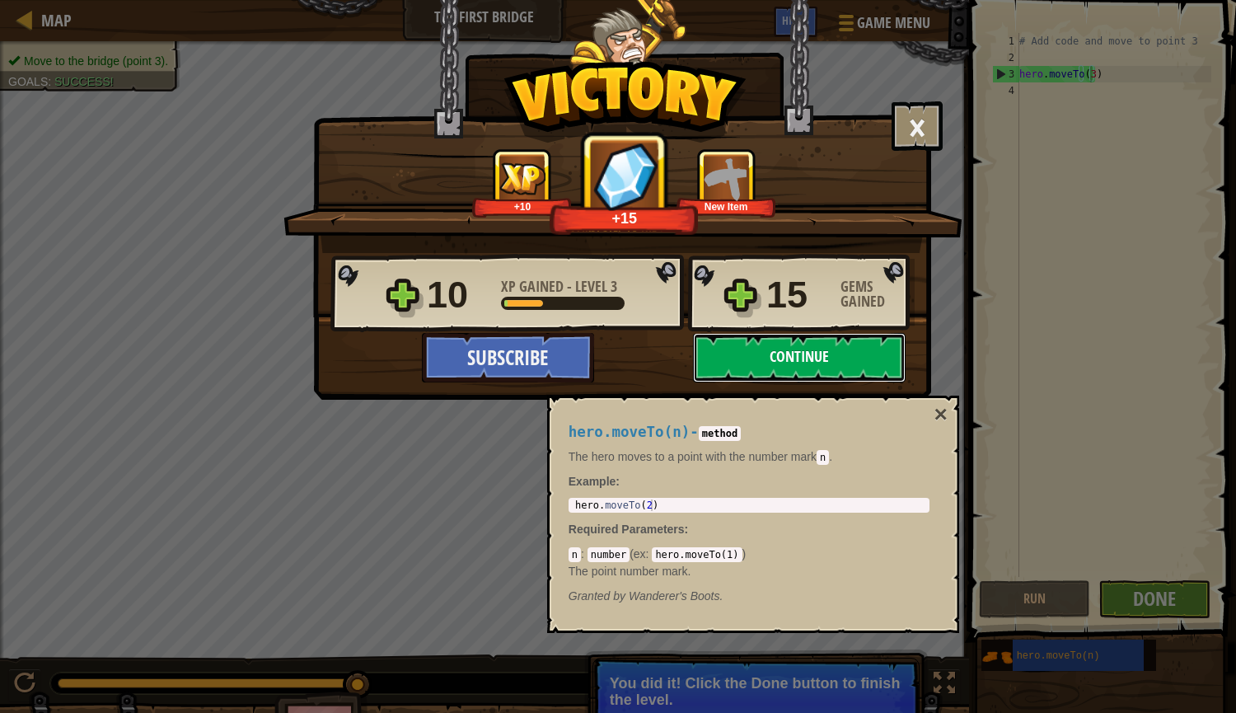
click at [760, 353] on button "Continue" at bounding box center [799, 357] width 213 height 49
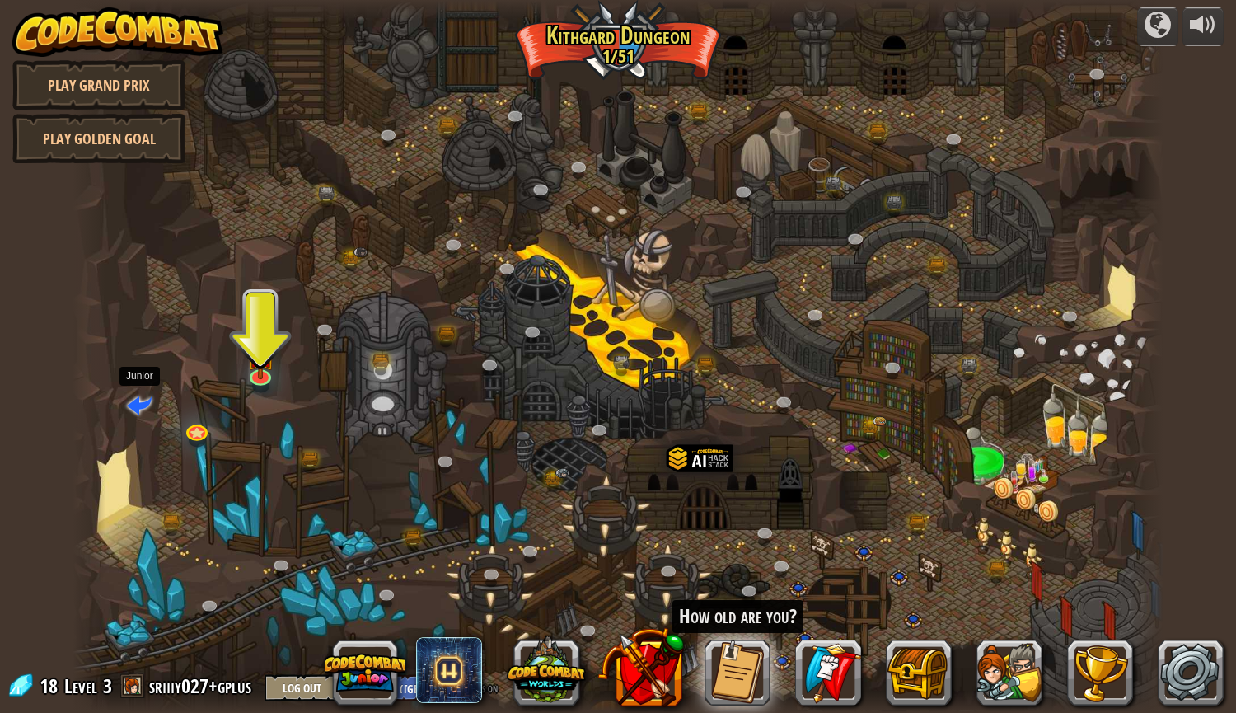
click at [145, 398] on span at bounding box center [139, 404] width 25 height 25
